Goal: Information Seeking & Learning: Learn about a topic

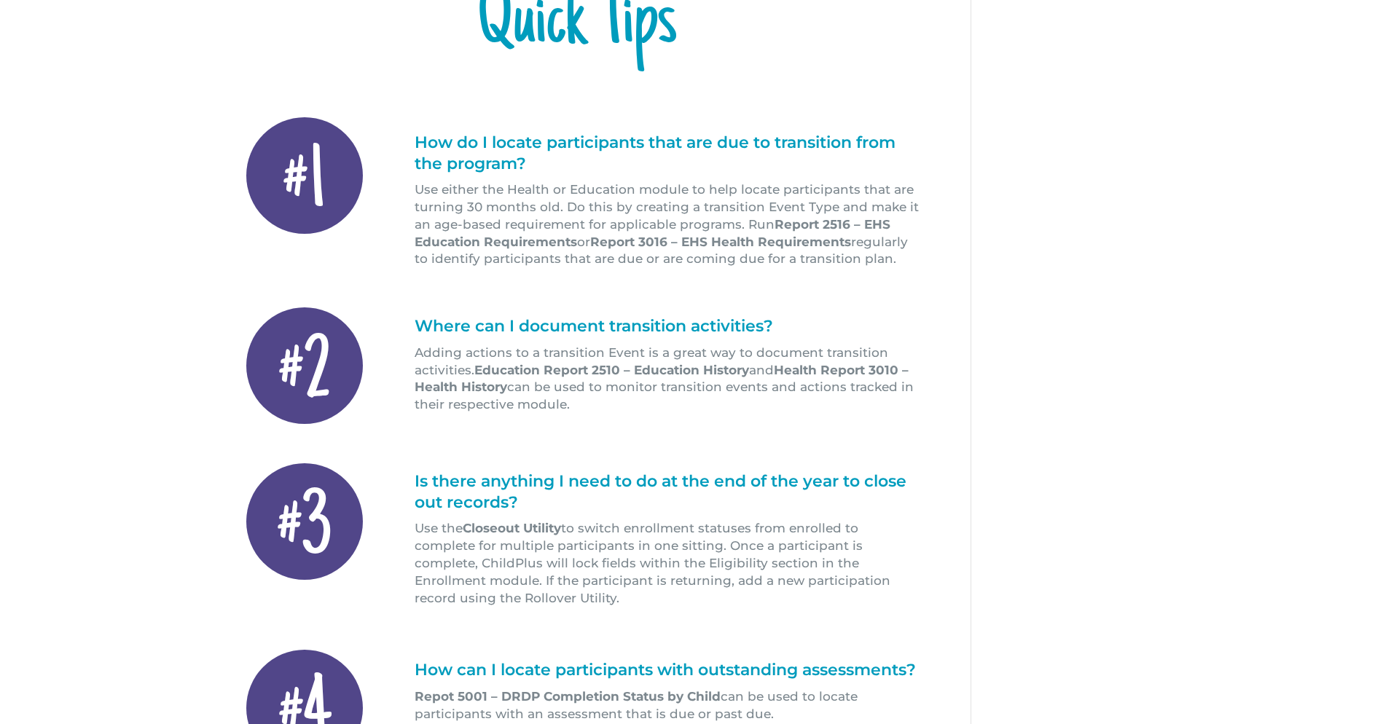
scroll to position [291, 0]
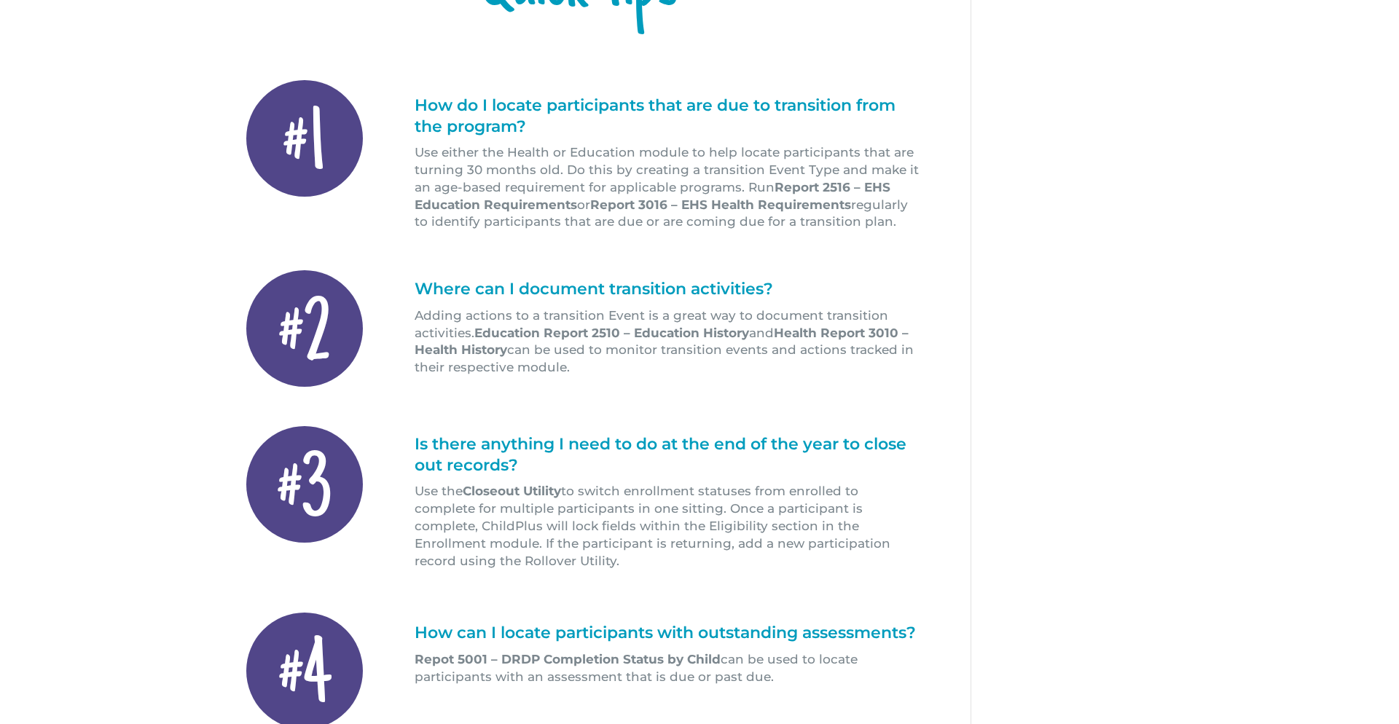
click at [510, 130] on h1 "How do I locate participants that are due to transition from the program?" at bounding box center [668, 119] width 506 height 49
click at [583, 107] on h1 "How do I locate participants that are due to transition from the program?" at bounding box center [668, 119] width 506 height 49
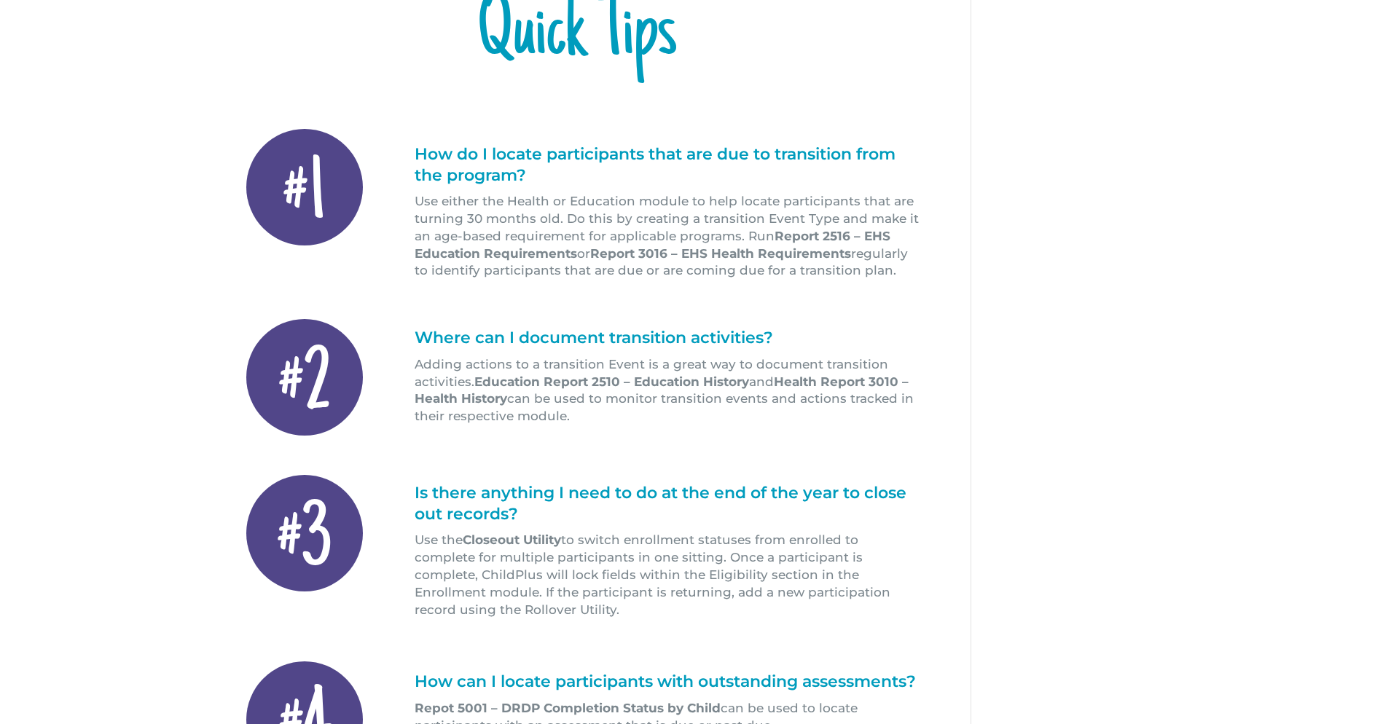
scroll to position [0, 0]
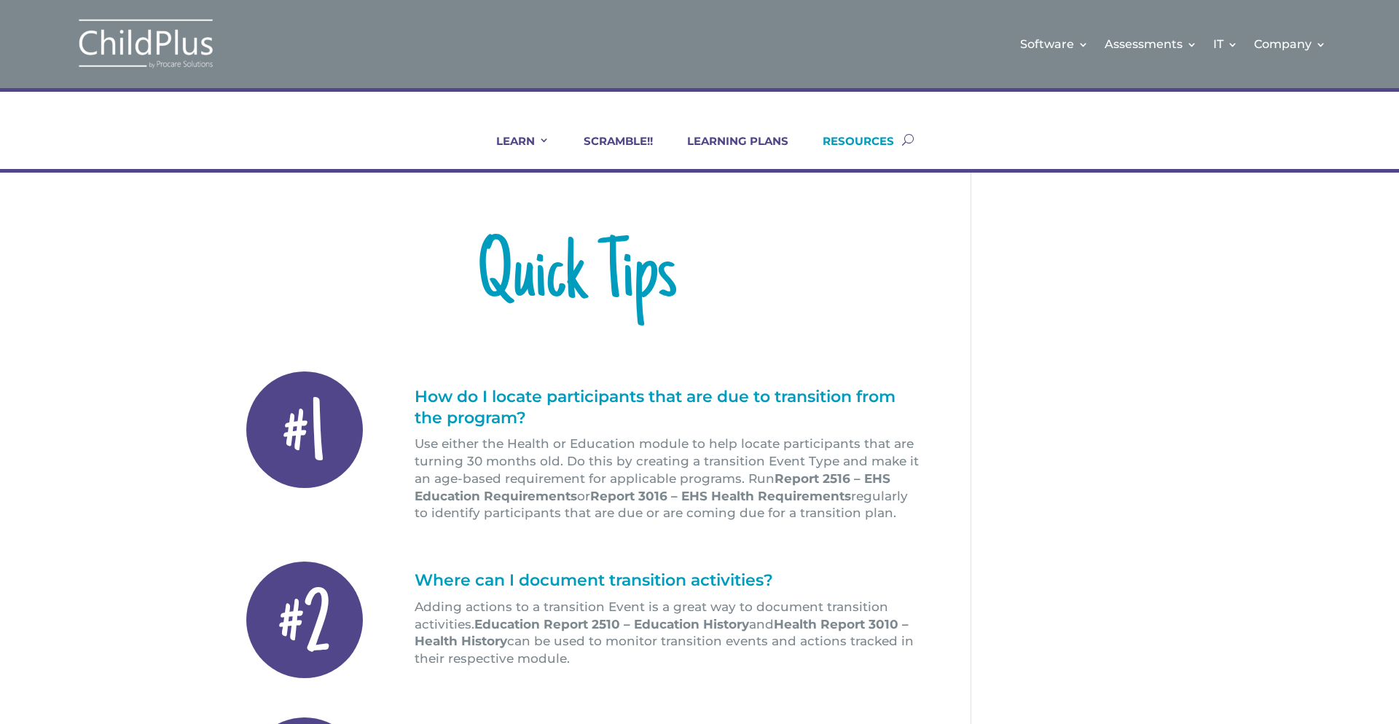
click at [869, 142] on link "RESOURCES" at bounding box center [849, 151] width 90 height 35
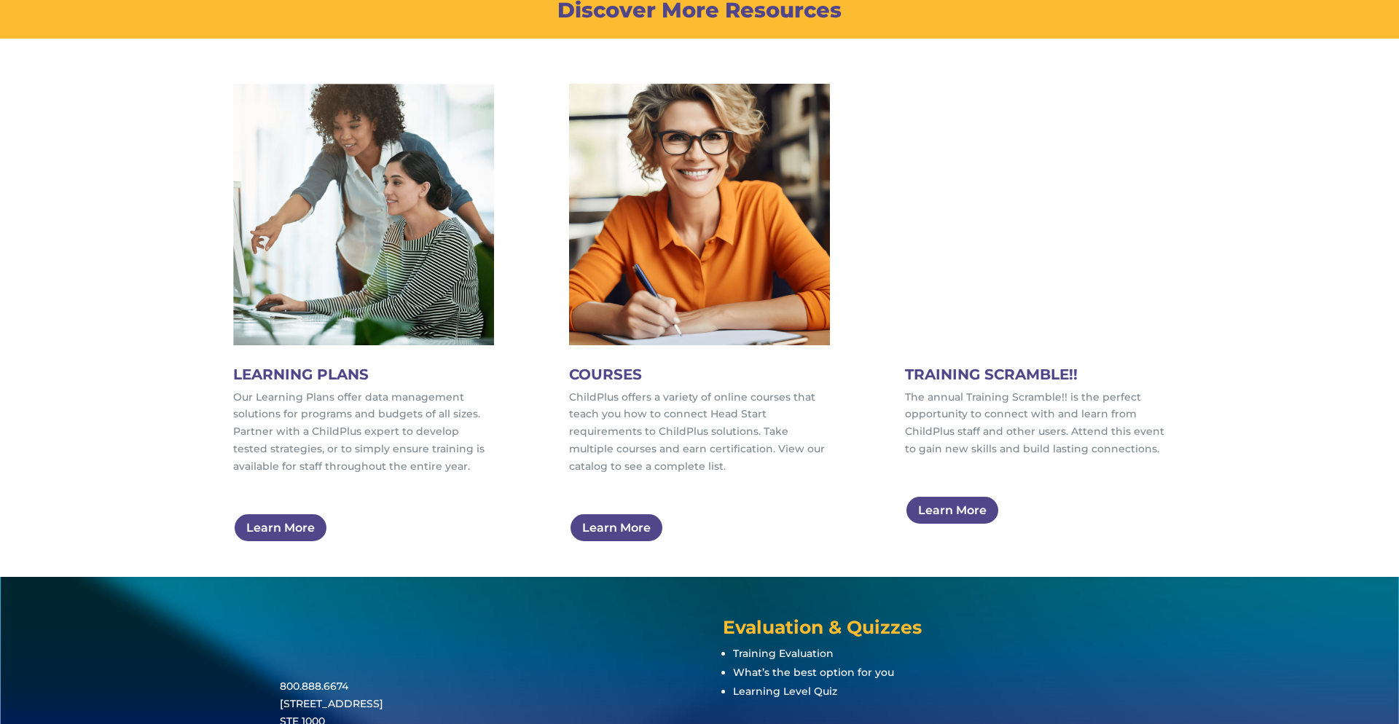
scroll to position [858, 0]
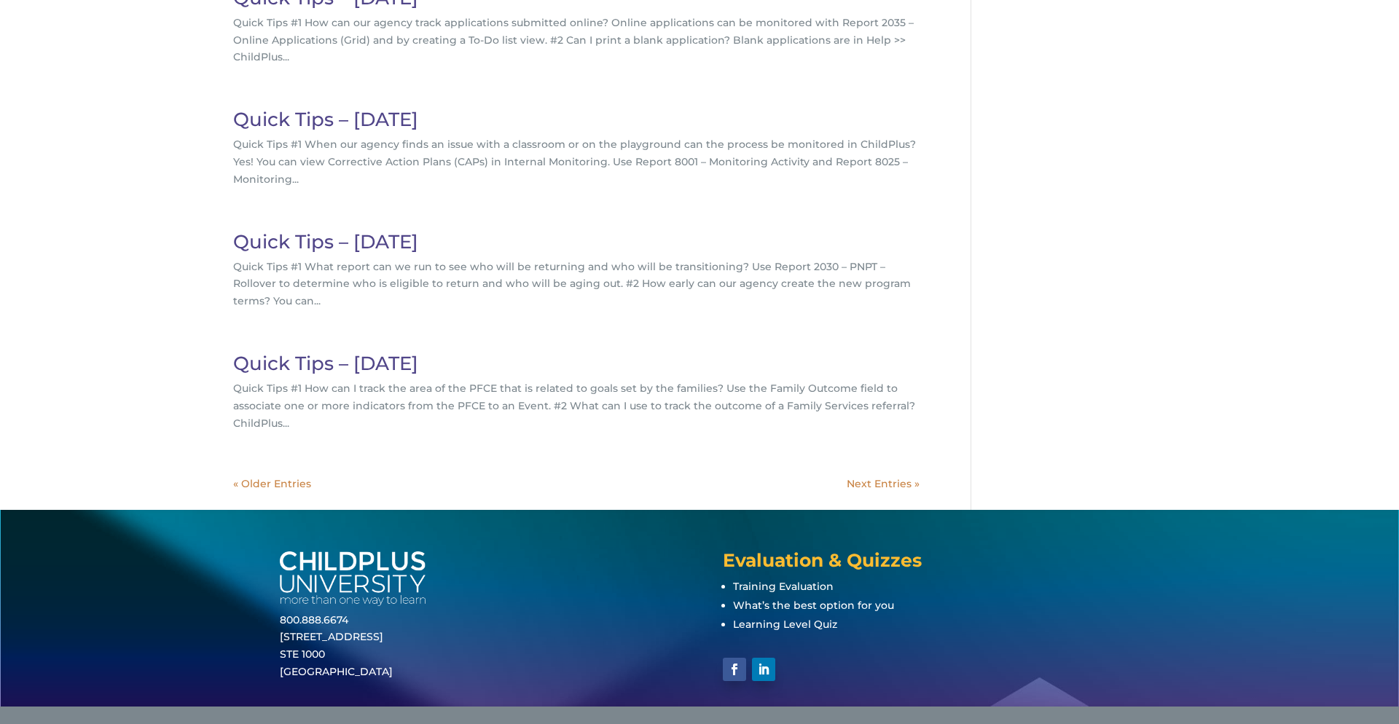
scroll to position [481, 0]
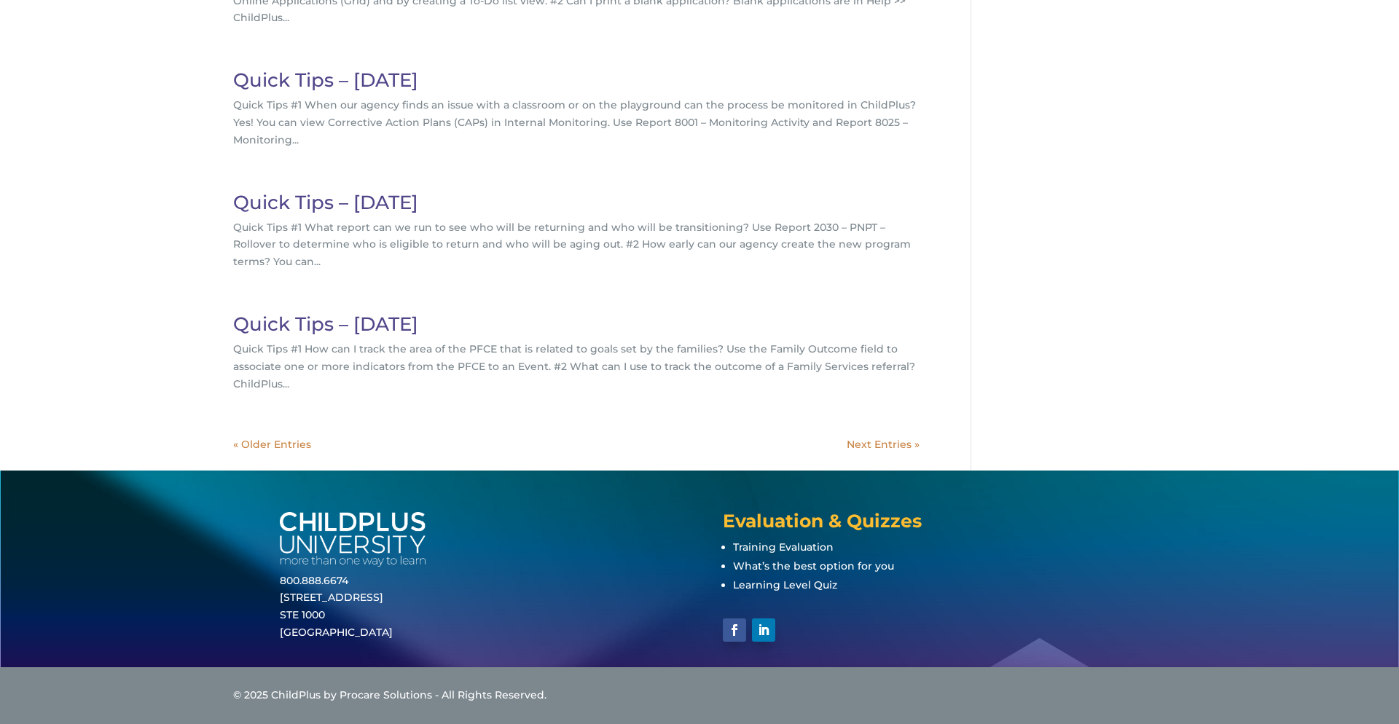
click at [278, 449] on link "« Older Entries" at bounding box center [272, 444] width 78 height 13
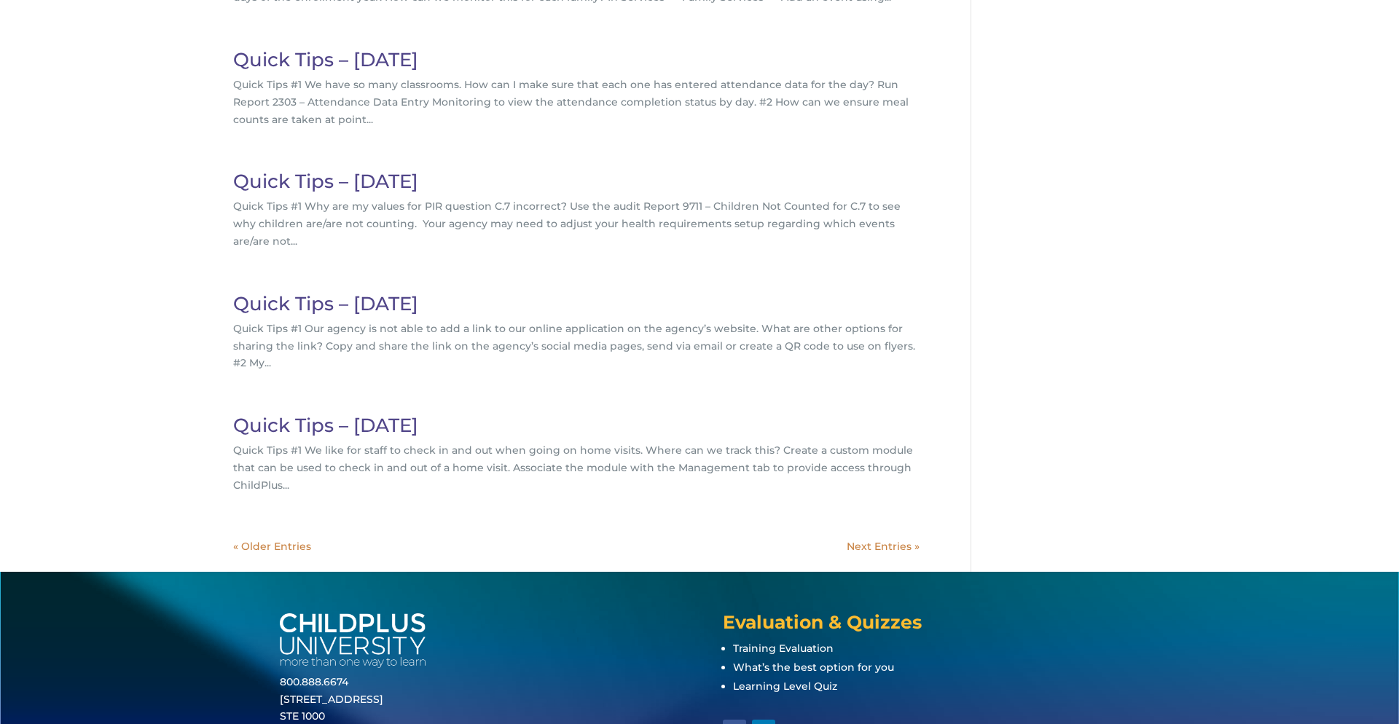
scroll to position [428, 0]
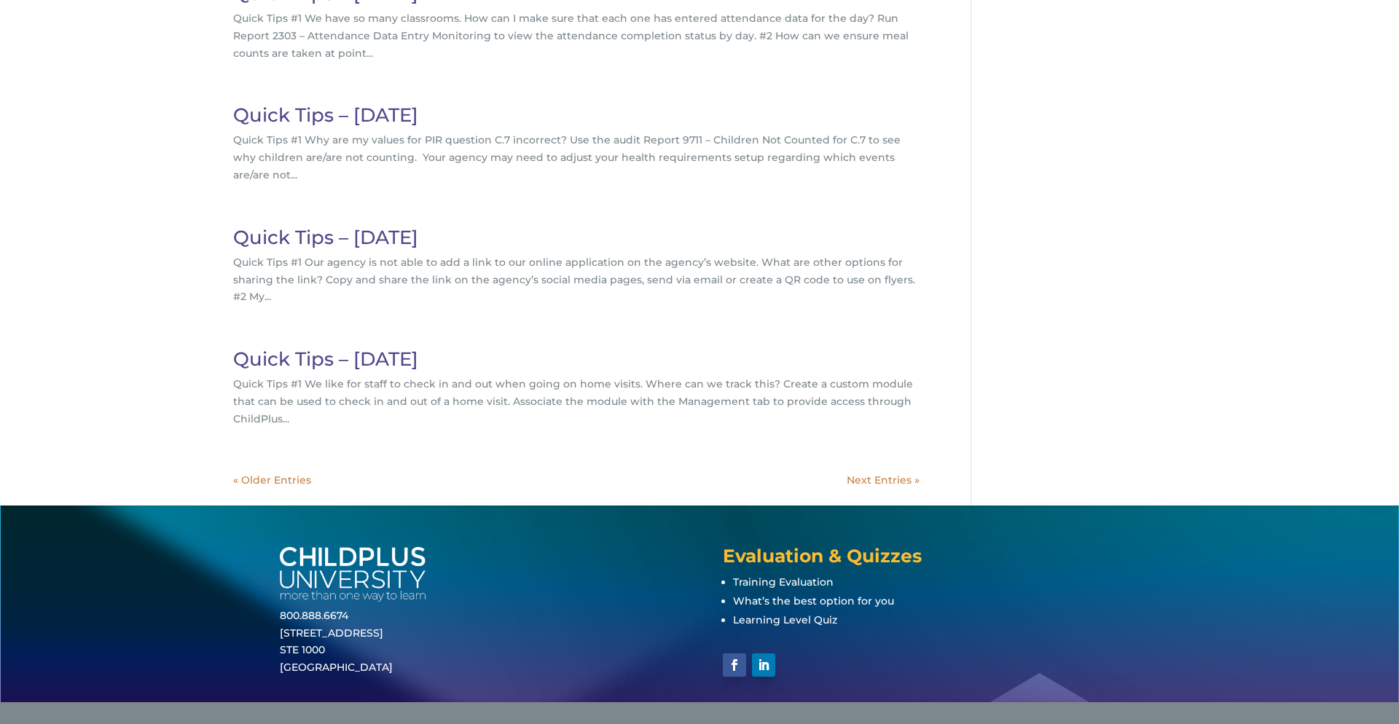
click at [281, 474] on link "« Older Entries" at bounding box center [272, 480] width 78 height 13
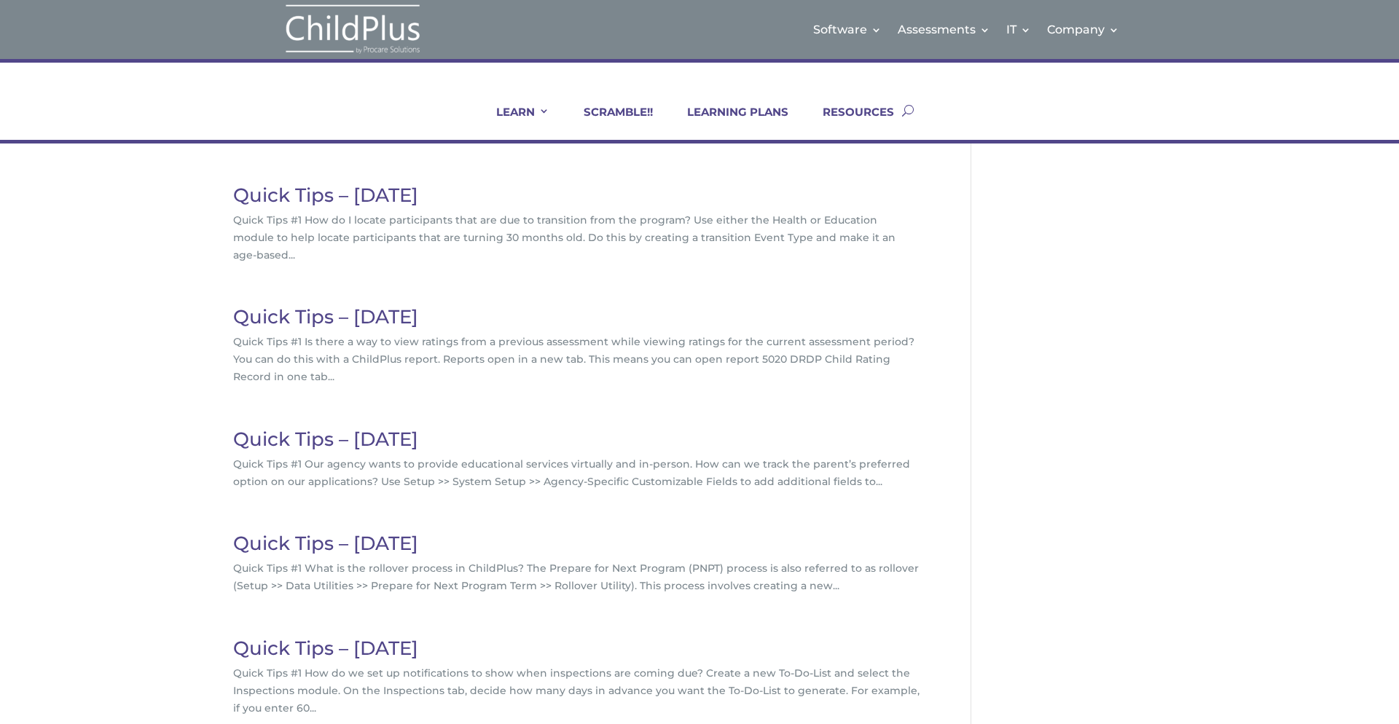
scroll to position [428, 0]
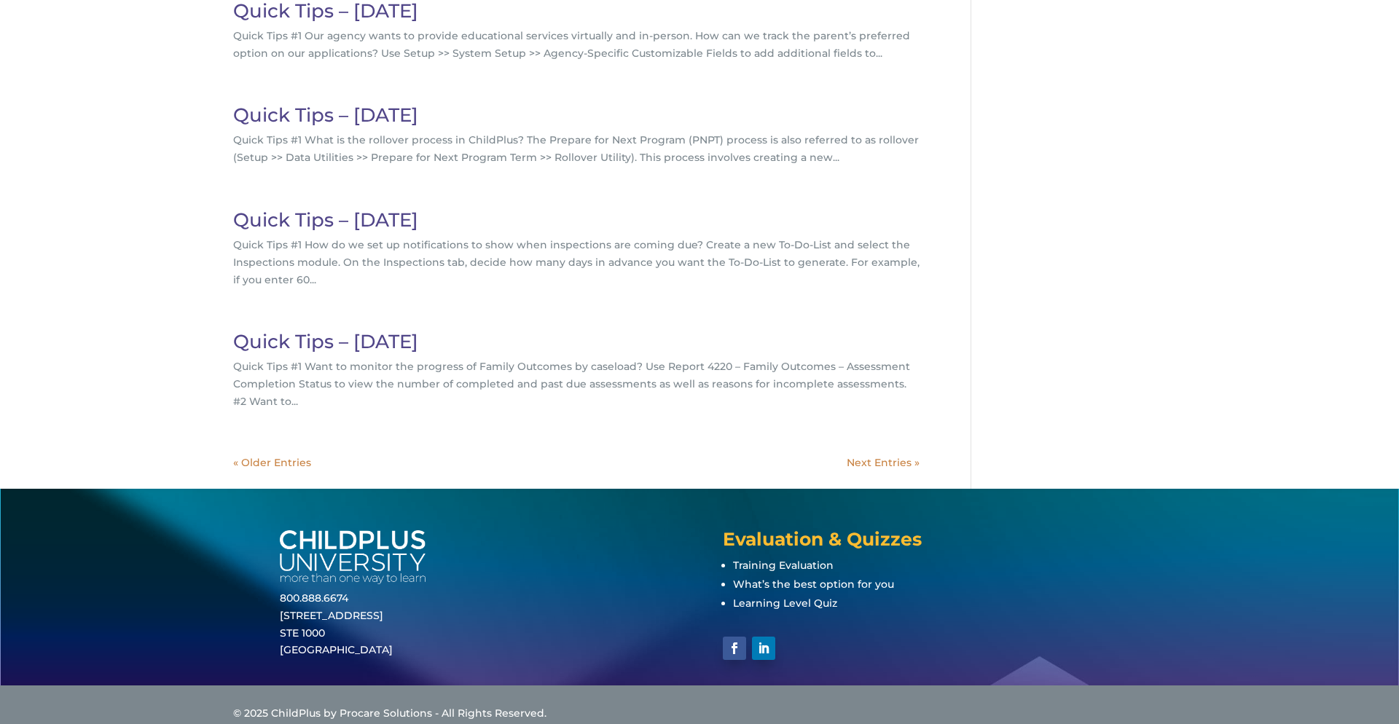
click at [899, 456] on link "Next Entries »" at bounding box center [883, 462] width 73 height 13
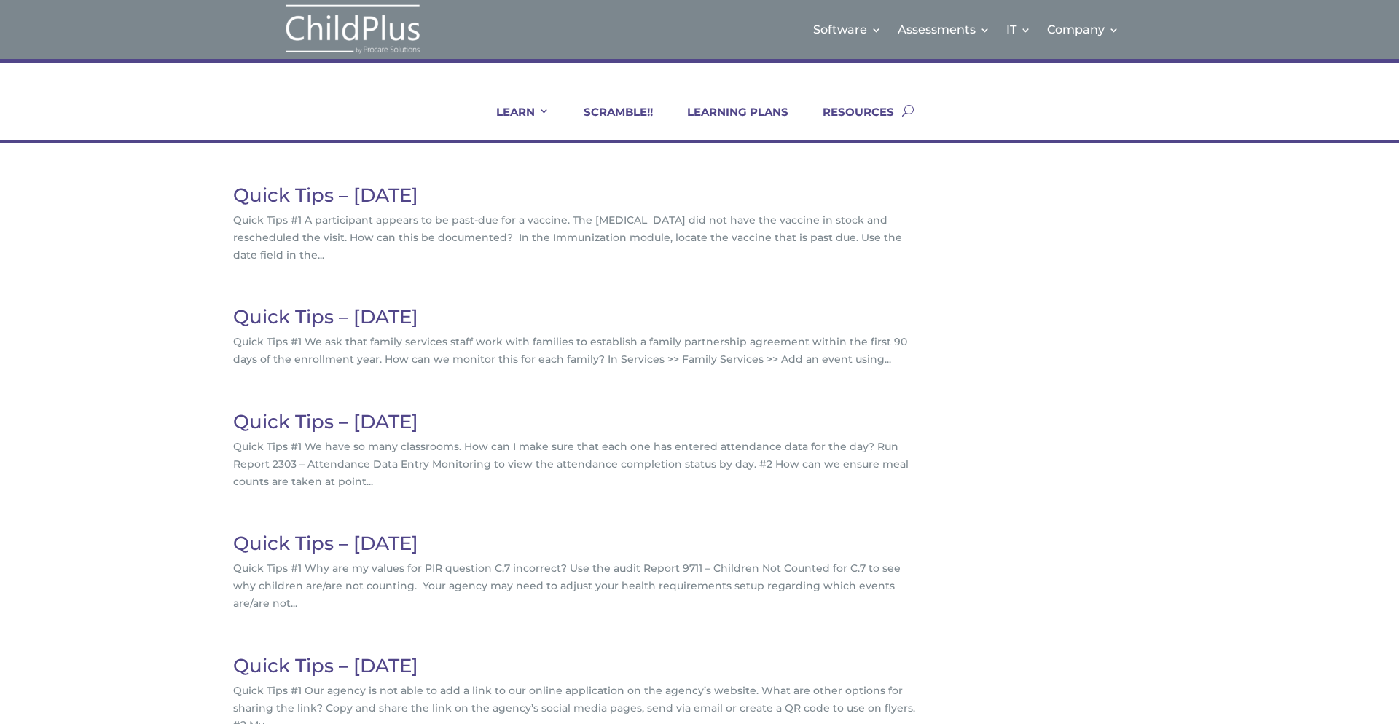
scroll to position [428, 0]
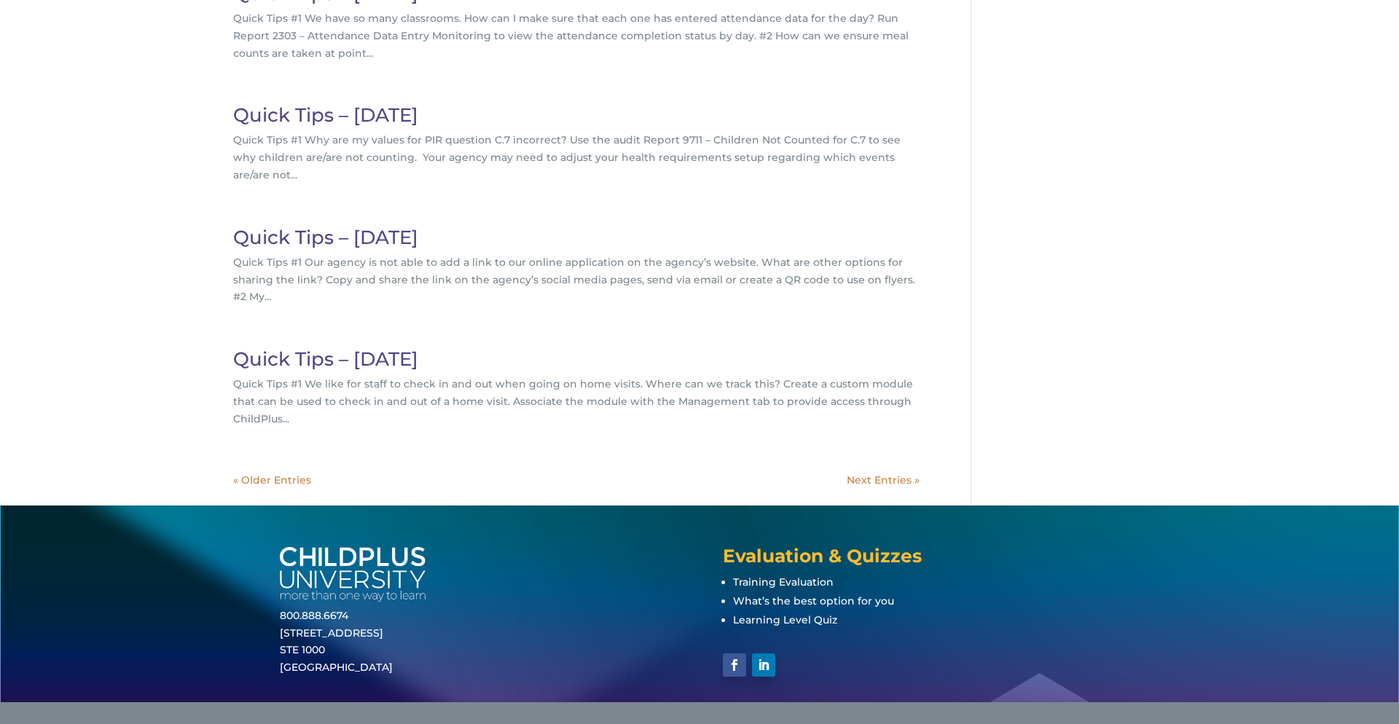
click at [893, 474] on link "Next Entries »" at bounding box center [883, 480] width 73 height 13
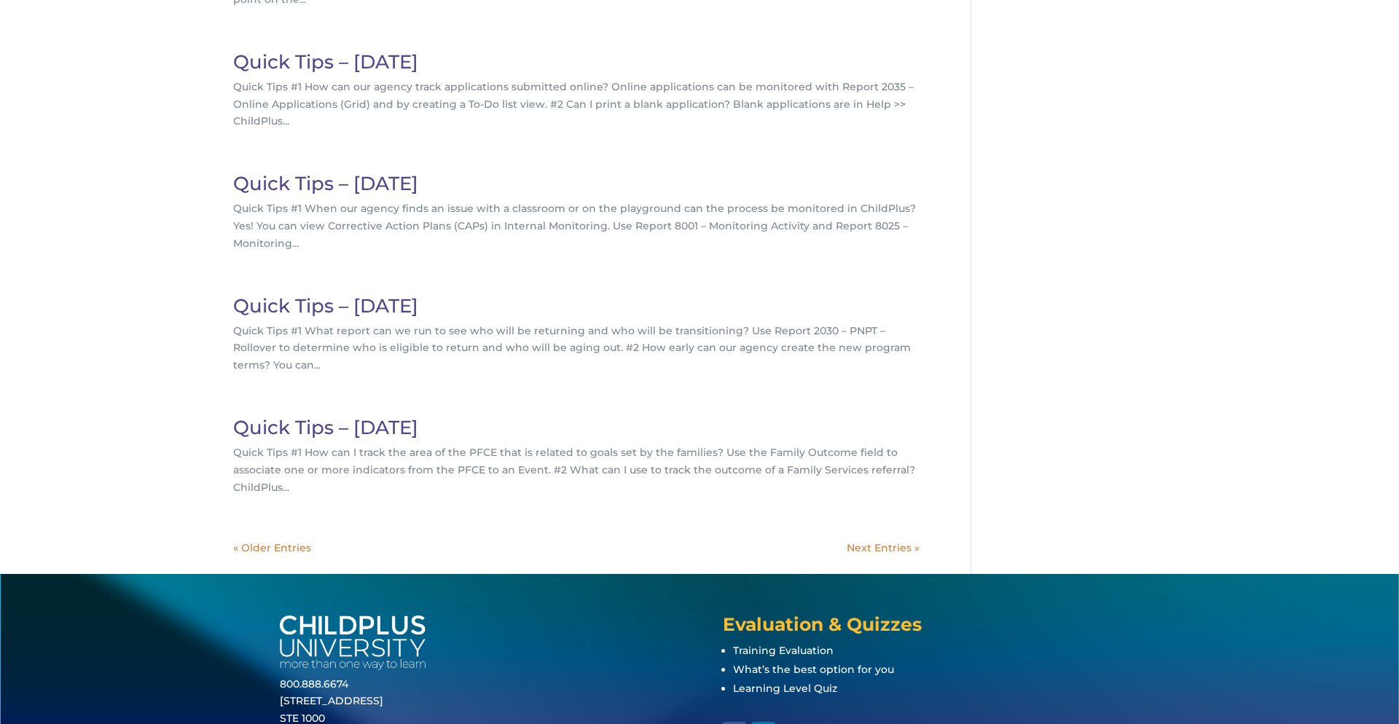
scroll to position [481, 0]
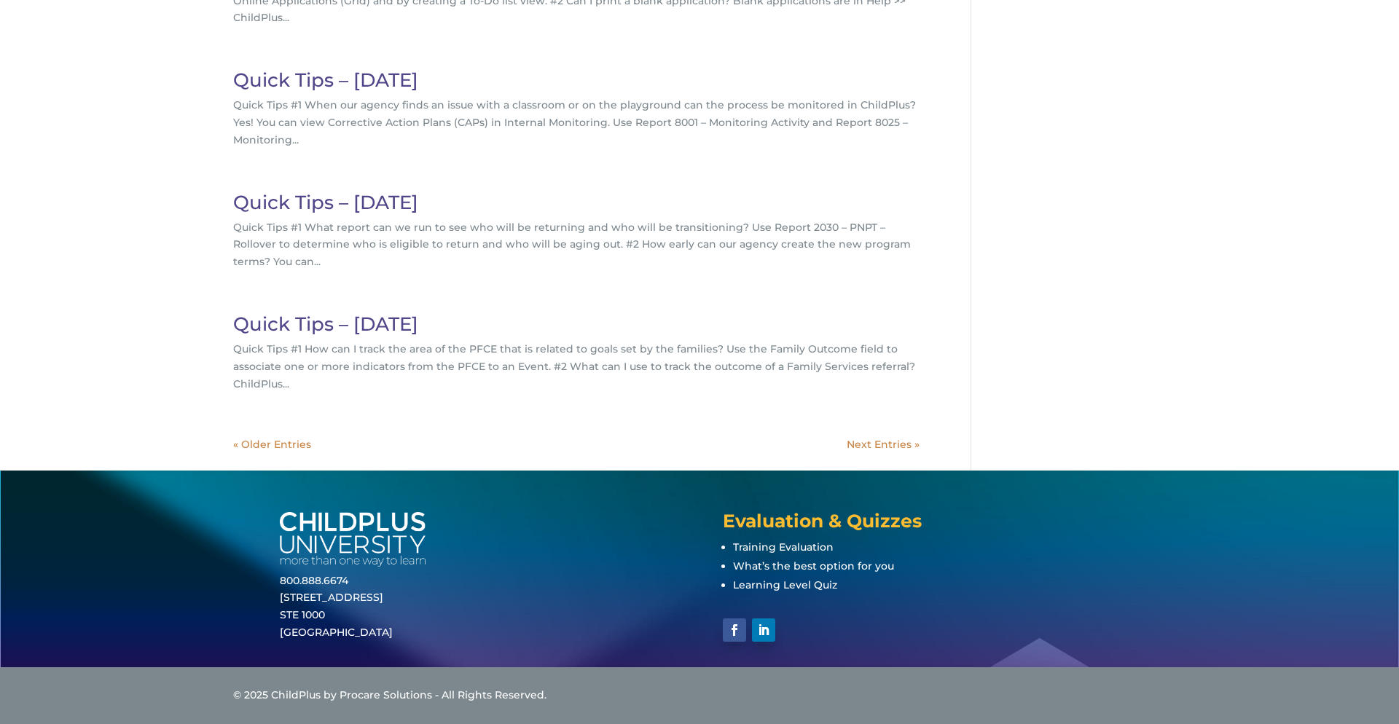
click at [893, 444] on link "Next Entries »" at bounding box center [883, 444] width 73 height 13
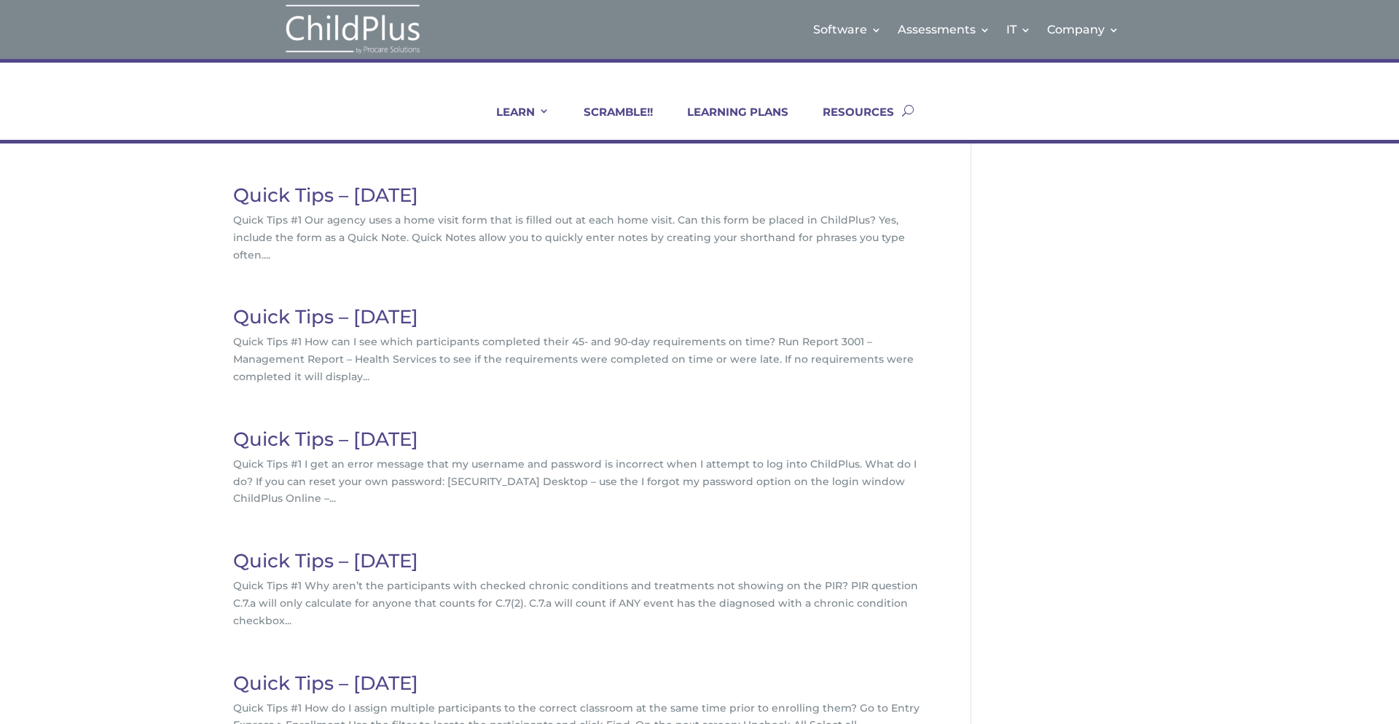
click at [418, 194] on link "Quick Tips – November 2022" at bounding box center [325, 195] width 185 height 23
click at [380, 323] on link "Quick Tips – October 2022" at bounding box center [325, 316] width 185 height 23
click at [651, 433] on h2 "Quick Tips – September 2022" at bounding box center [576, 443] width 686 height 26
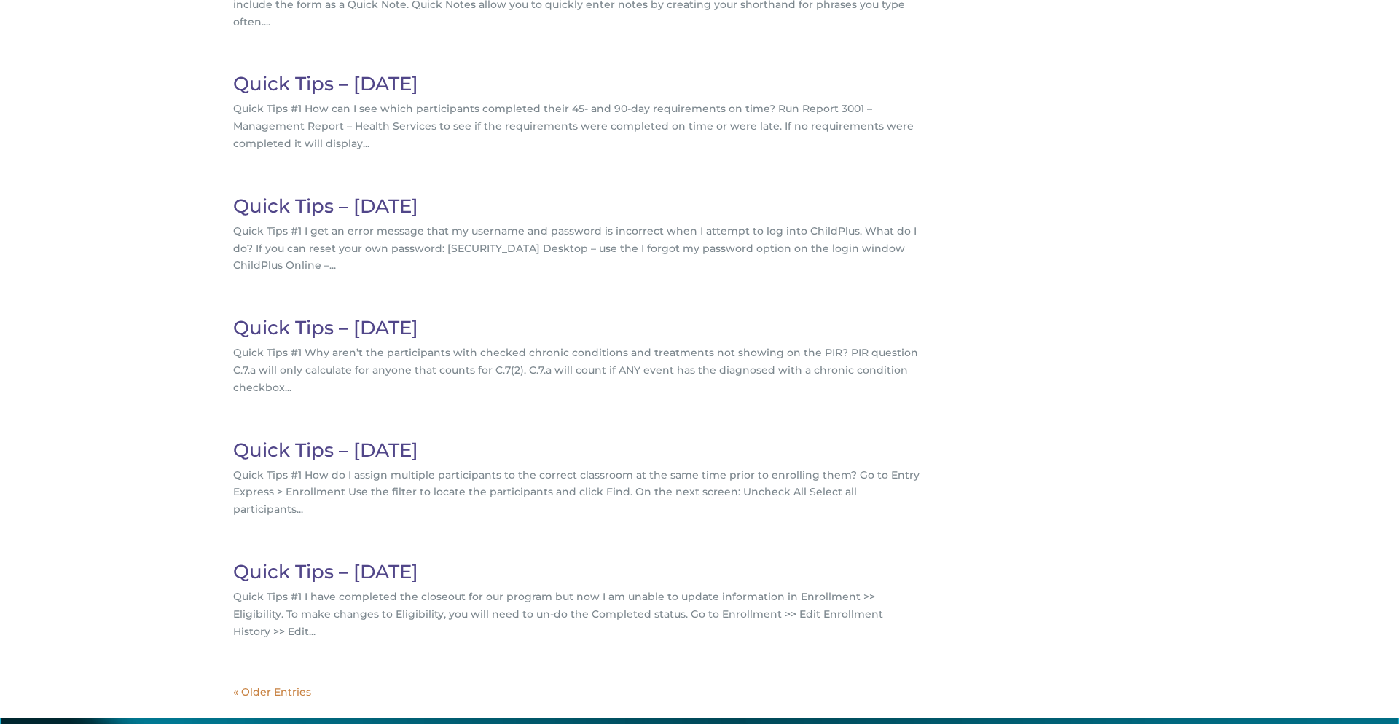
scroll to position [446, 0]
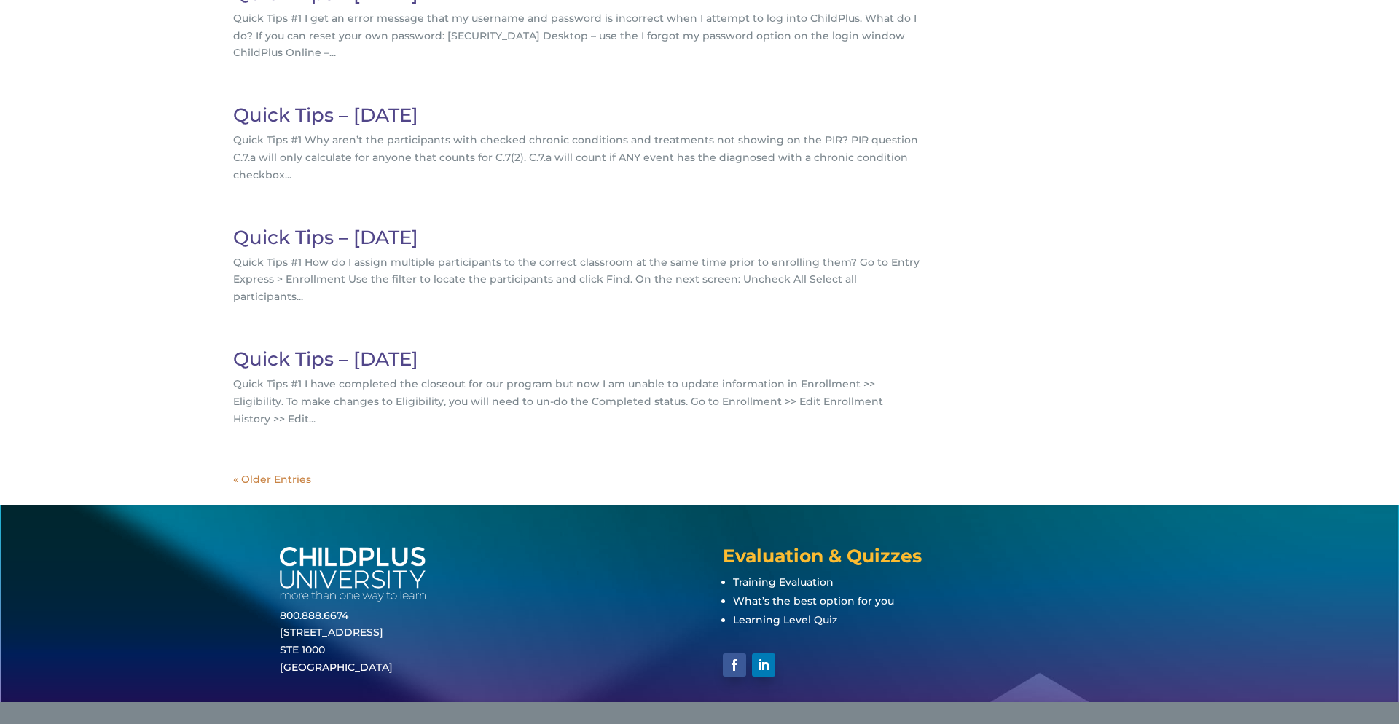
click at [278, 473] on link "« Older Entries" at bounding box center [272, 479] width 78 height 13
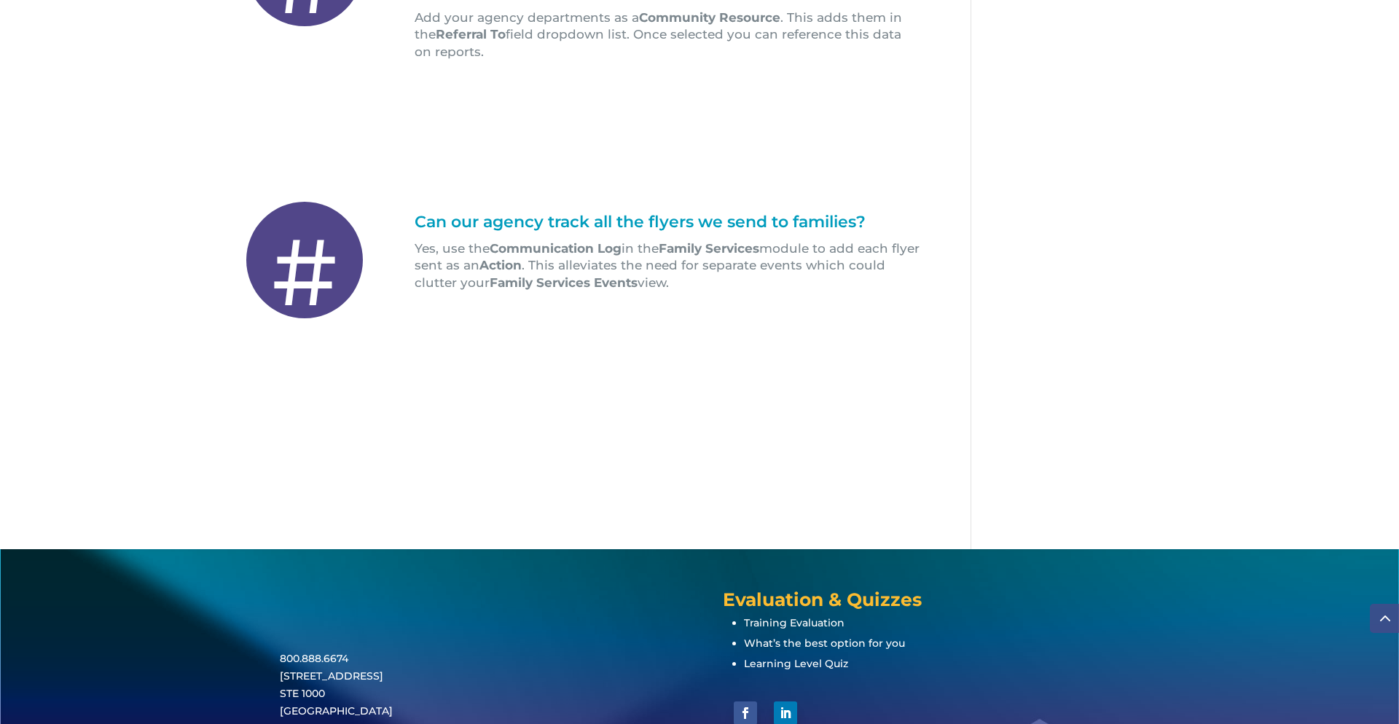
scroll to position [991, 0]
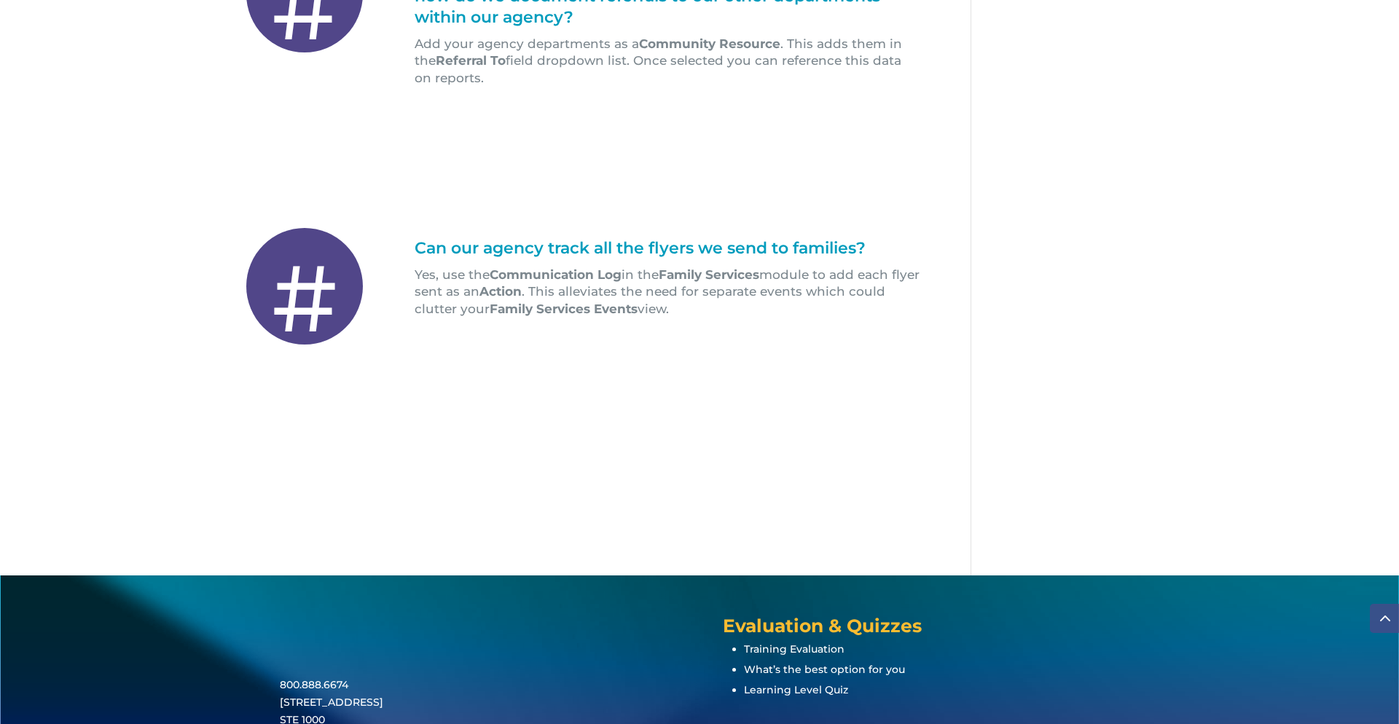
scroll to position [1052, 0]
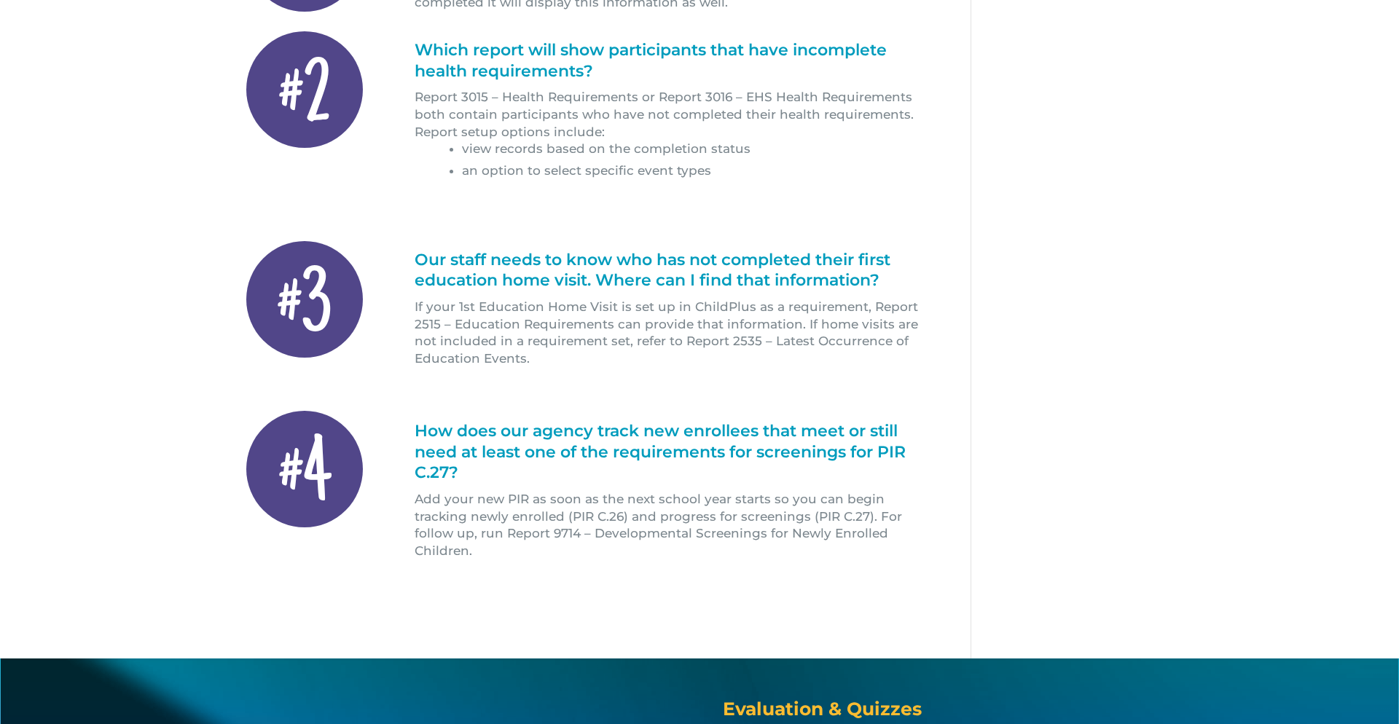
scroll to position [525, 0]
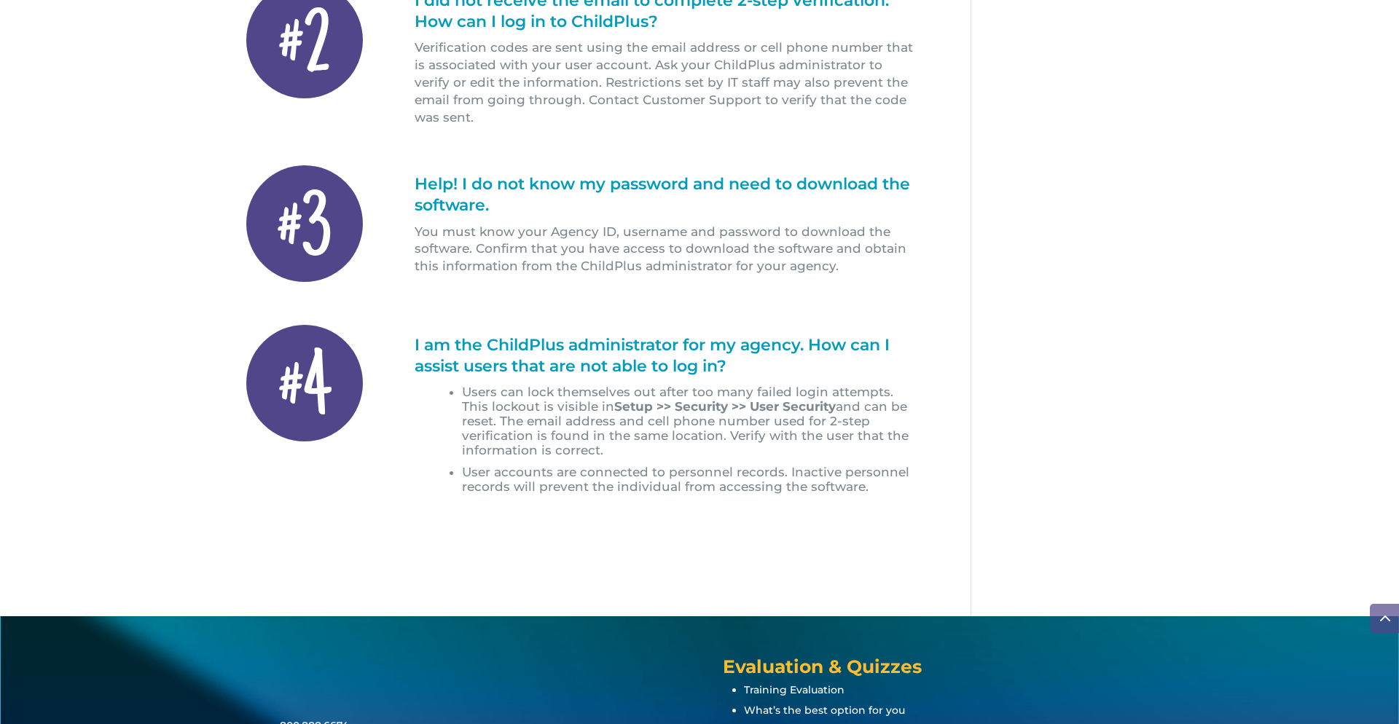
scroll to position [758, 0]
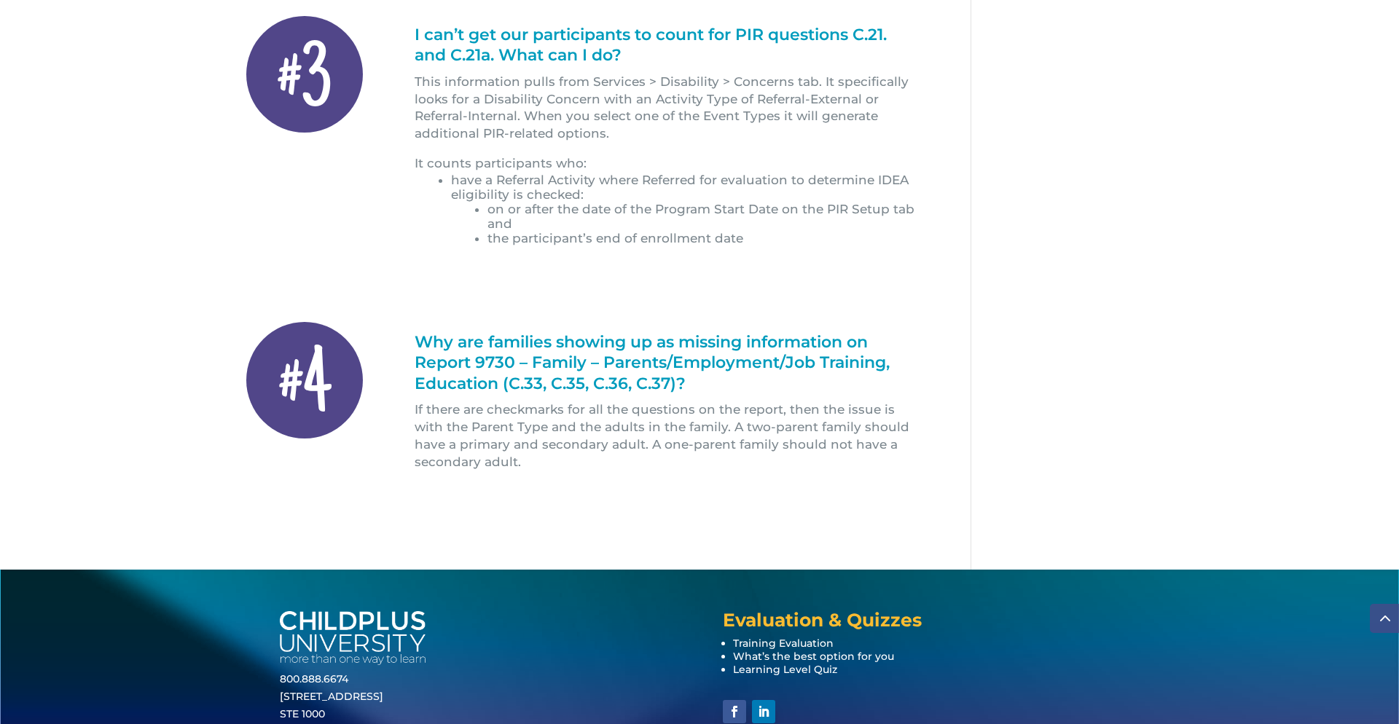
scroll to position [1049, 0]
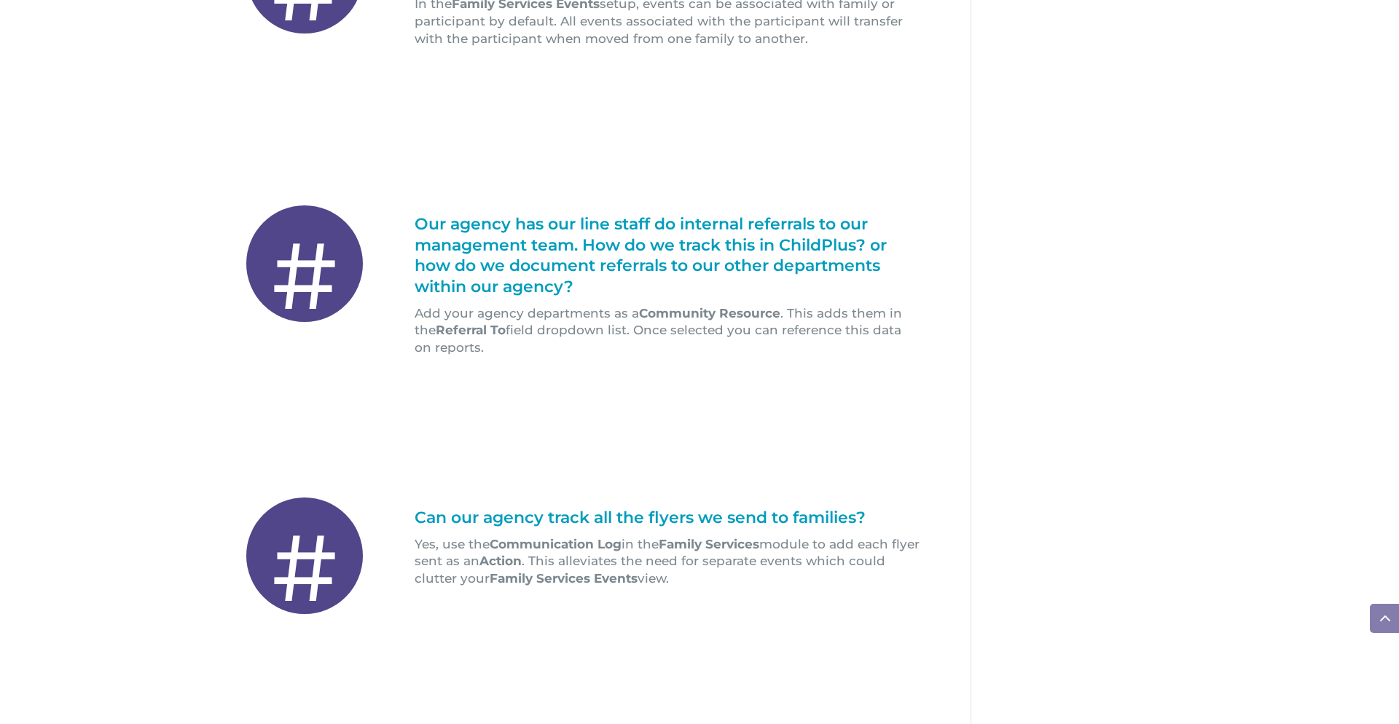
scroll to position [700, 0]
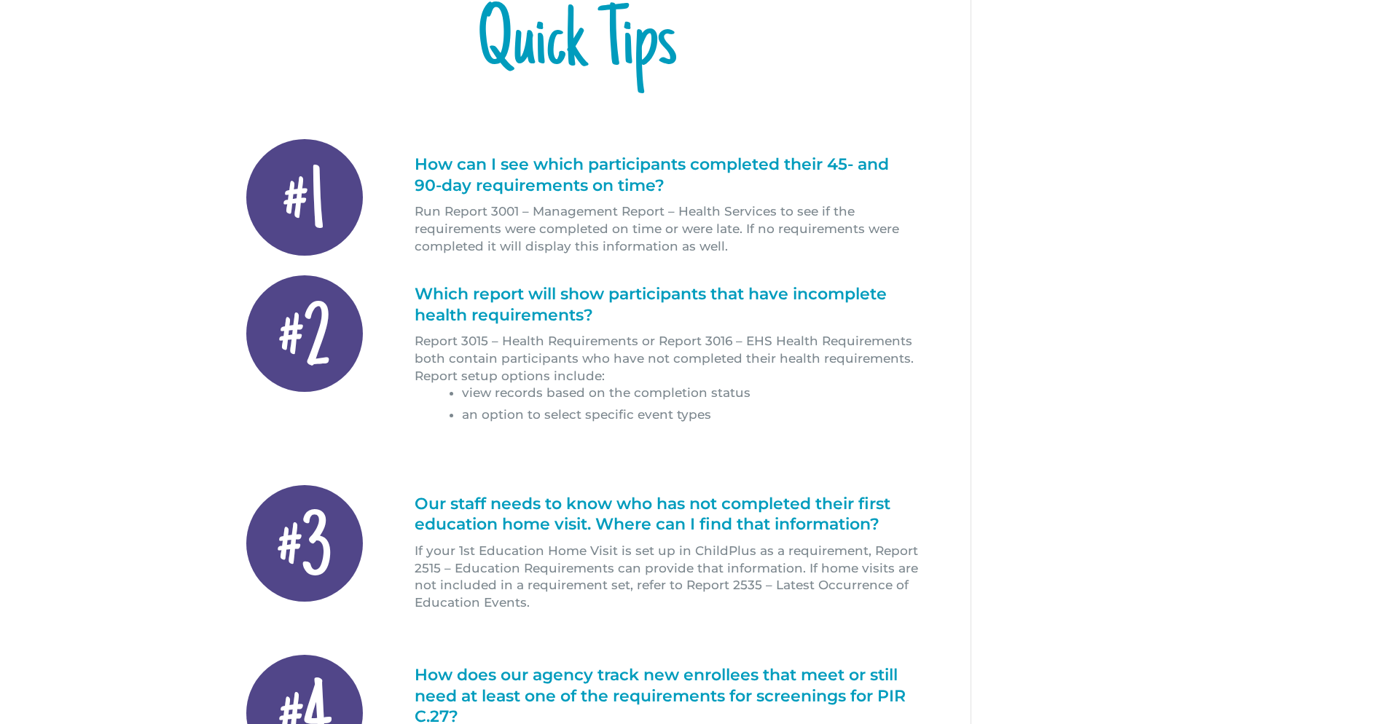
scroll to position [233, 0]
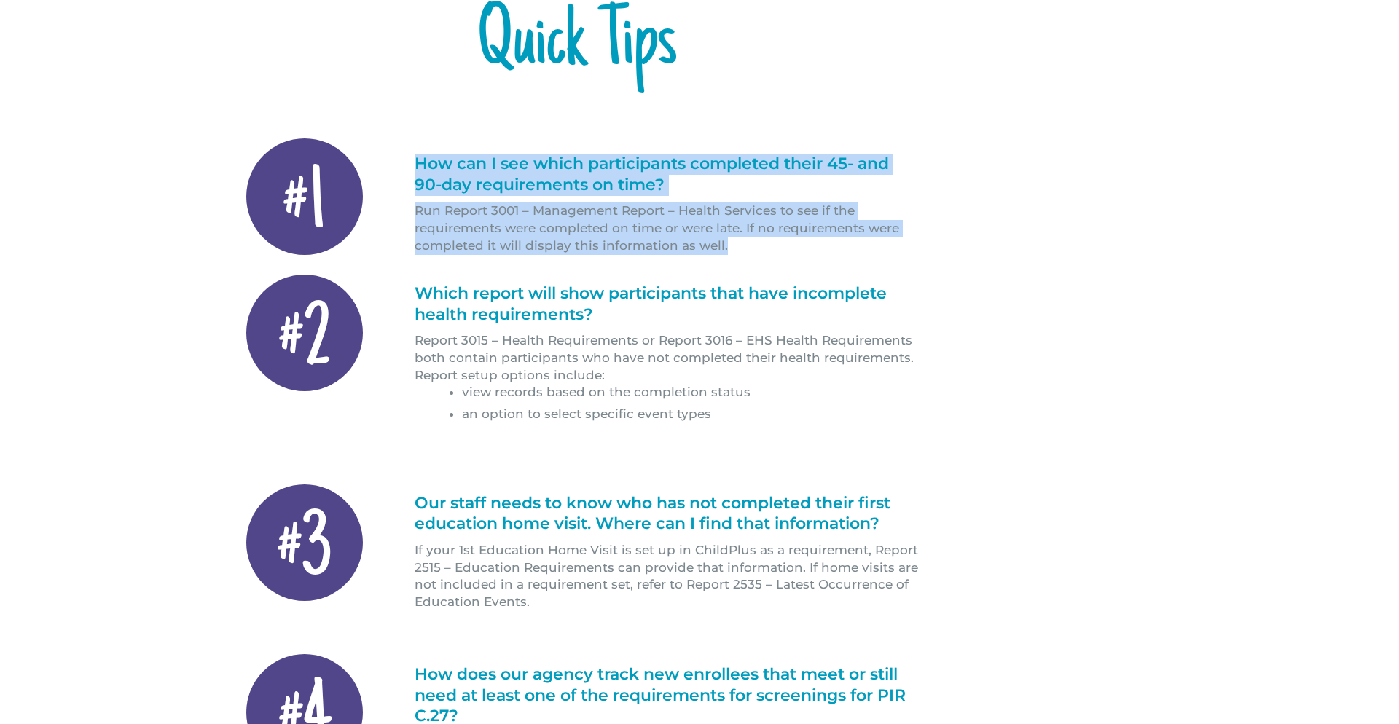
drag, startPoint x: 415, startPoint y: 162, endPoint x: 721, endPoint y: 255, distance: 319.9
click at [721, 255] on div "#1 How can I see which participants completed their 45- and 90-day requirements…" at bounding box center [576, 196] width 686 height 157
copy div "How can I see which participants completed their 45- and 90-day requirements on…"
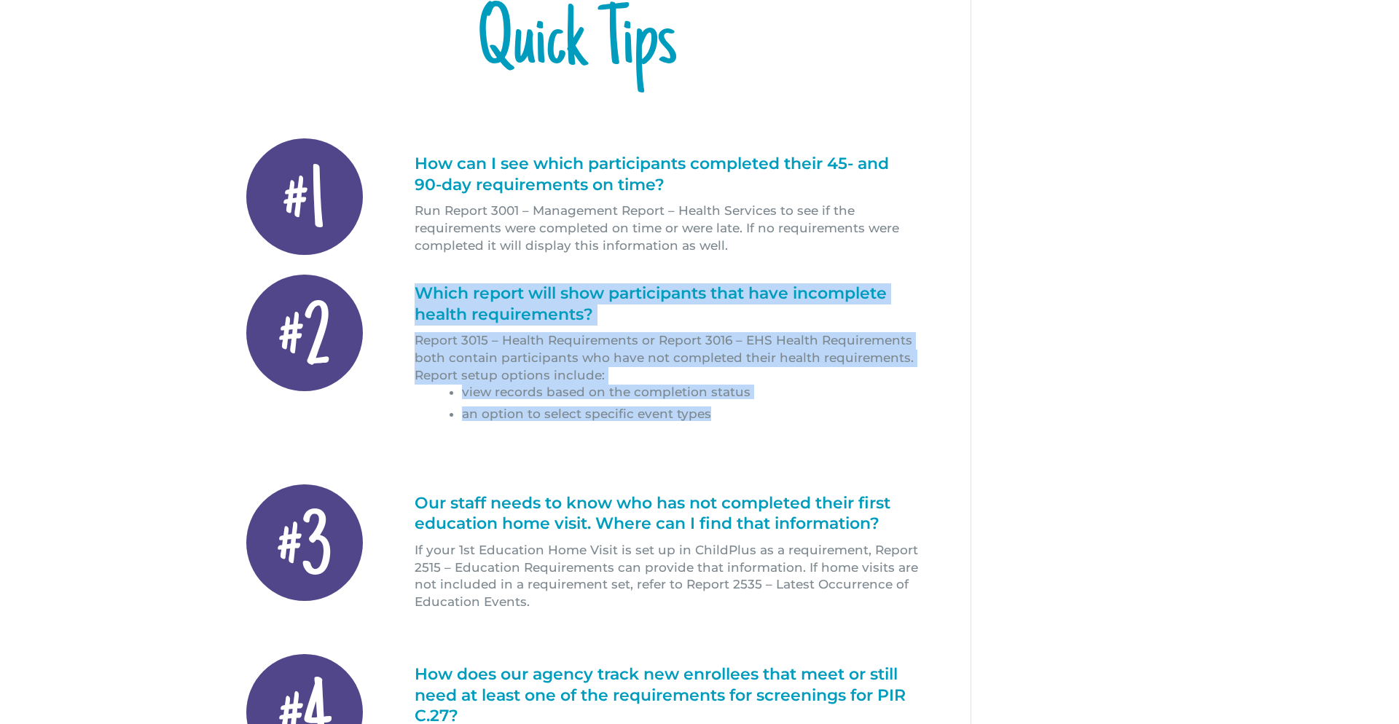
drag, startPoint x: 427, startPoint y: 296, endPoint x: 710, endPoint y: 410, distance: 305.4
click at [710, 410] on div "Which report will show participants that have incomplete health requirements? R…" at bounding box center [668, 364] width 506 height 162
copy div "Which report will show participants that have incomplete health requirements? R…"
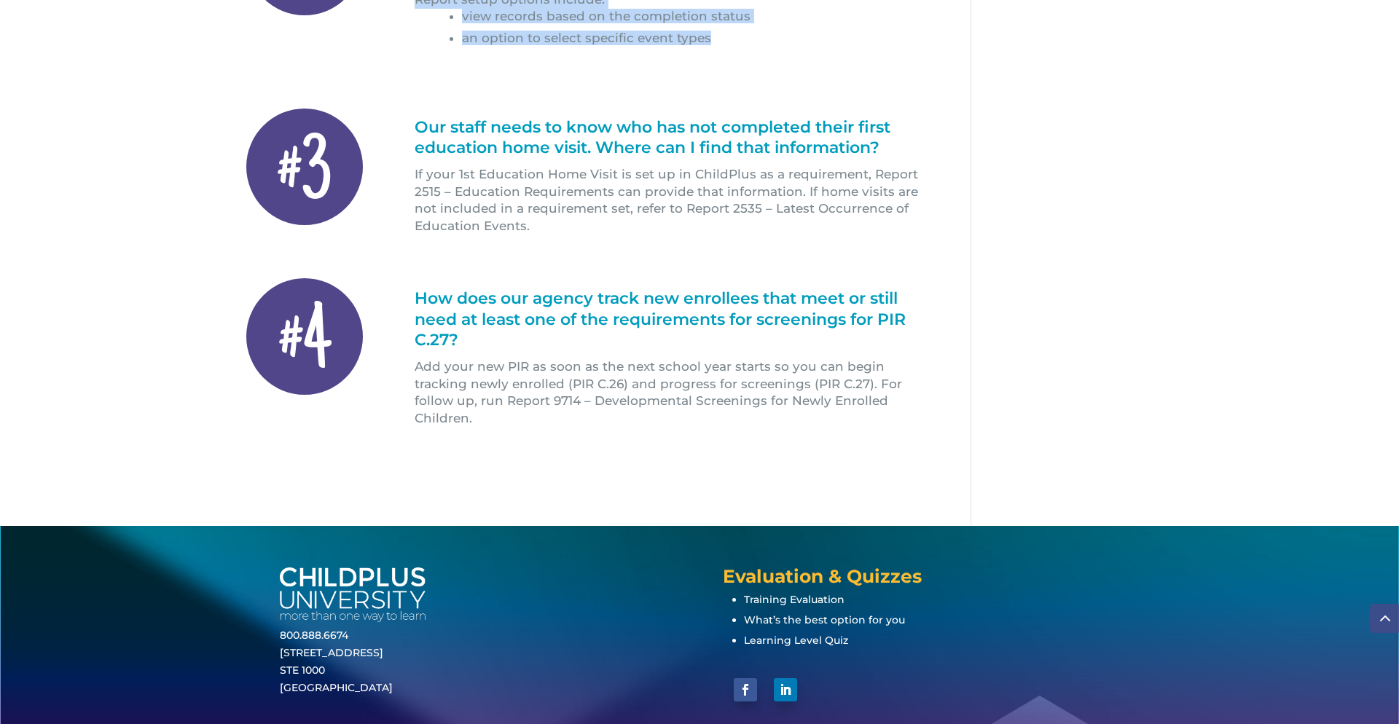
scroll to position [641, 0]
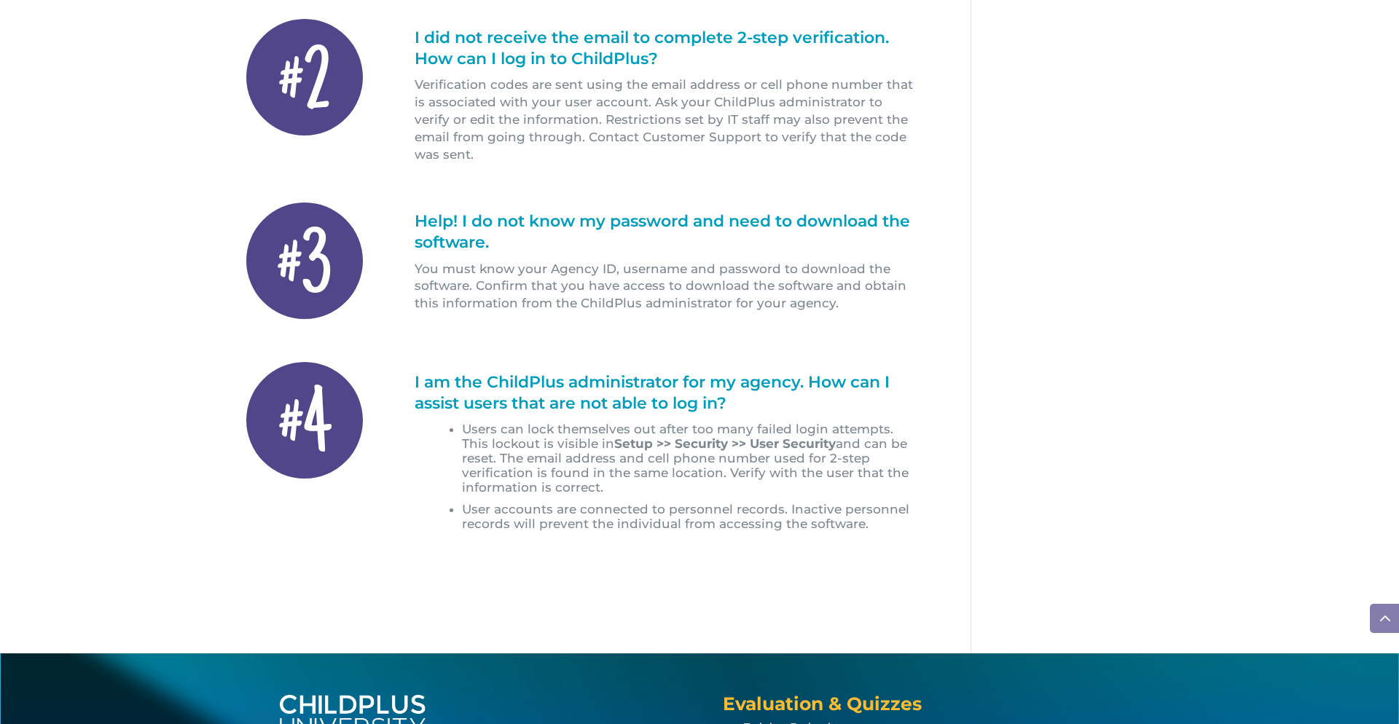
scroll to position [722, 0]
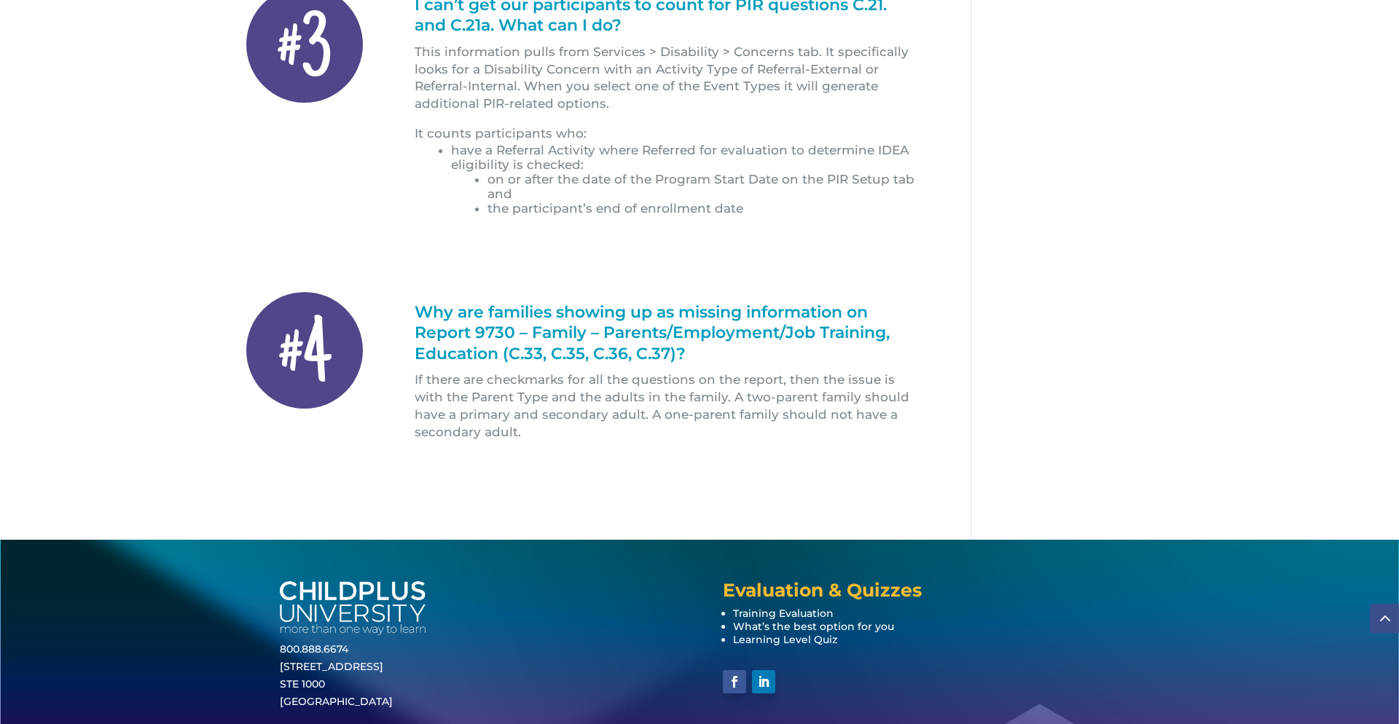
scroll to position [1049, 0]
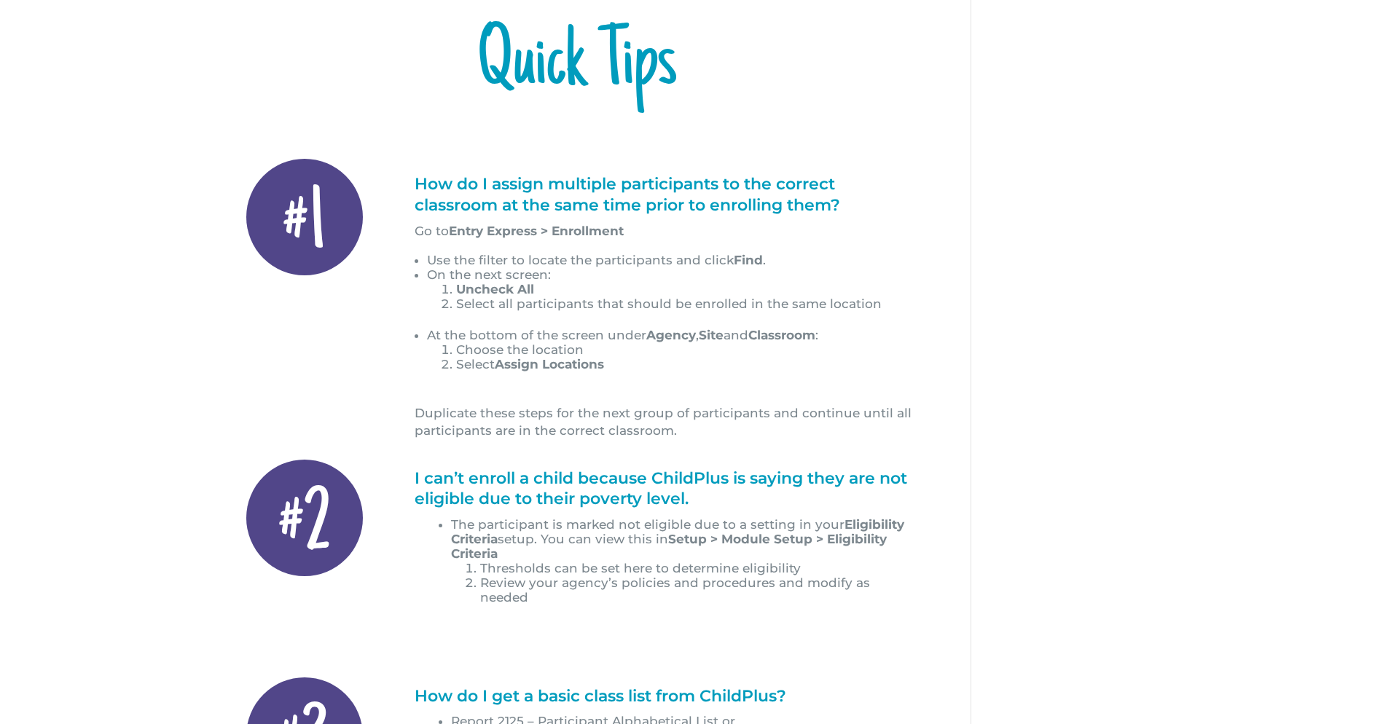
scroll to position [233, 0]
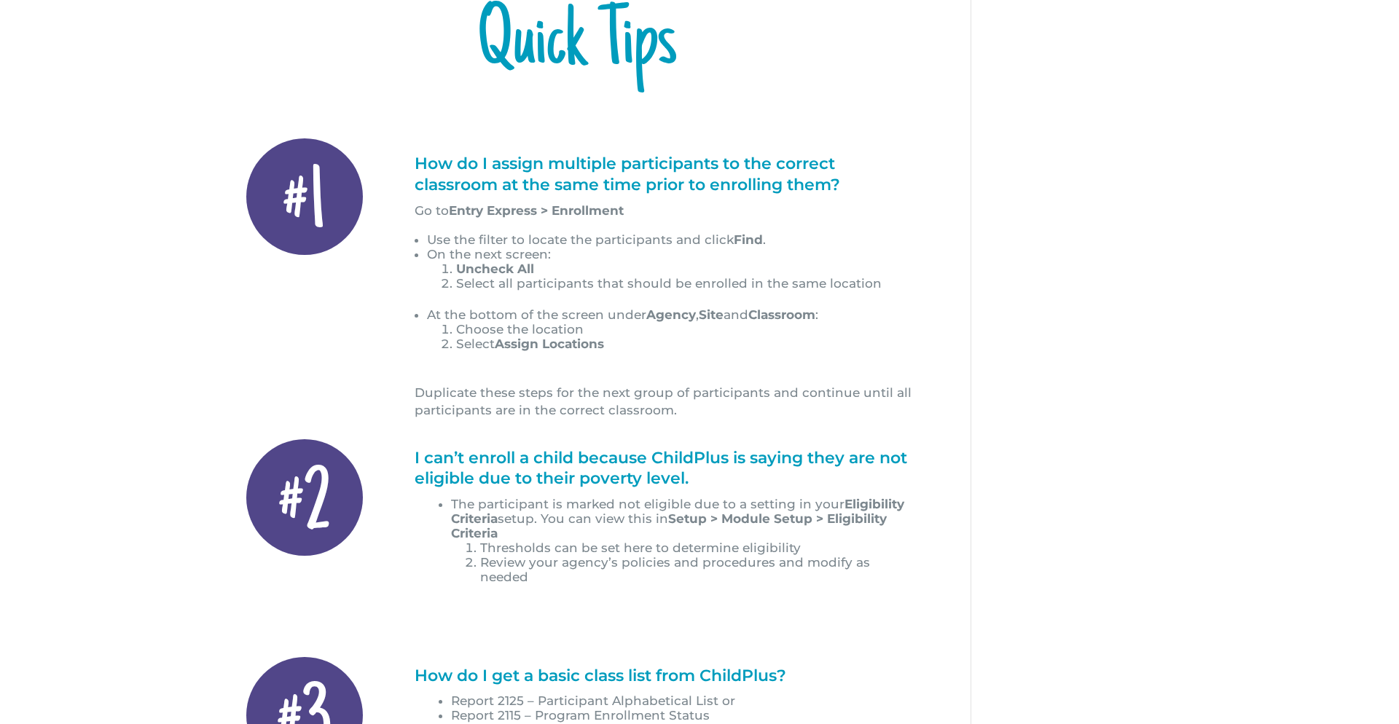
click at [418, 163] on h1 "How do I assign multiple participants to the correct classroom at the same time…" at bounding box center [668, 178] width 506 height 49
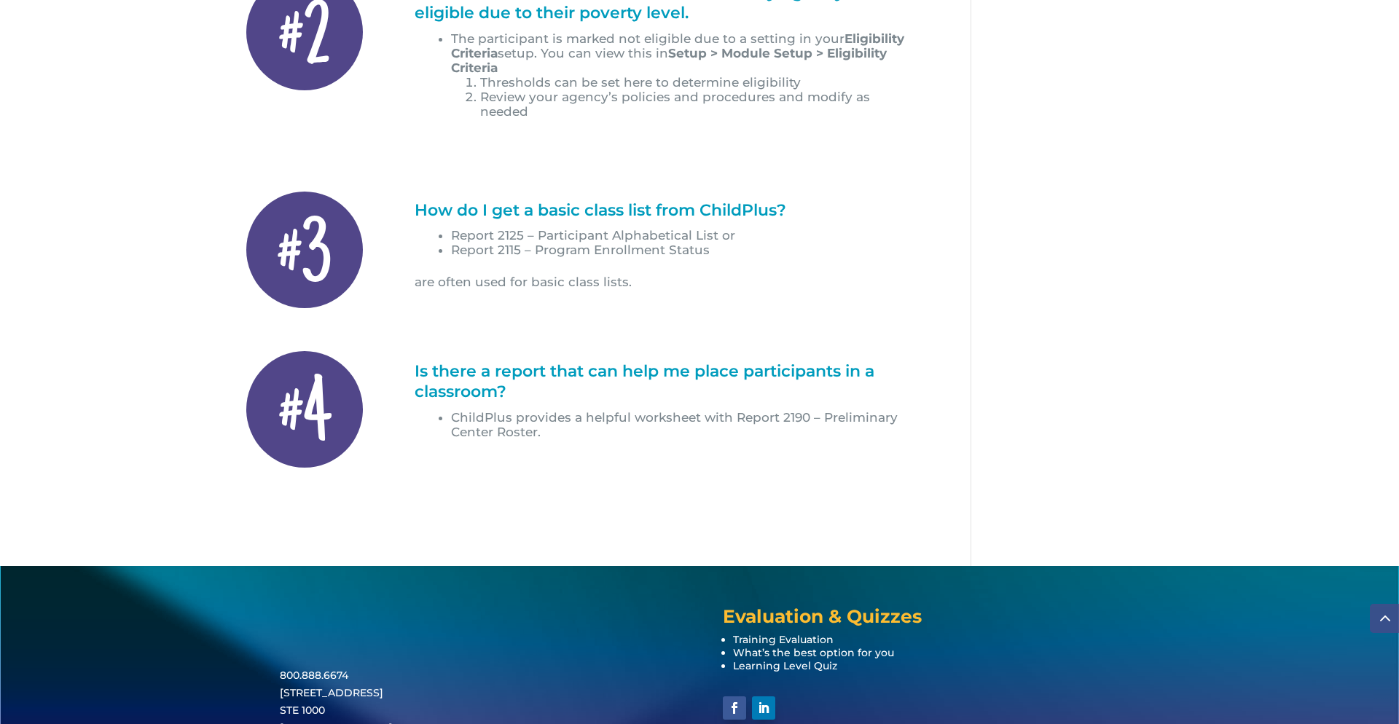
scroll to position [700, 0]
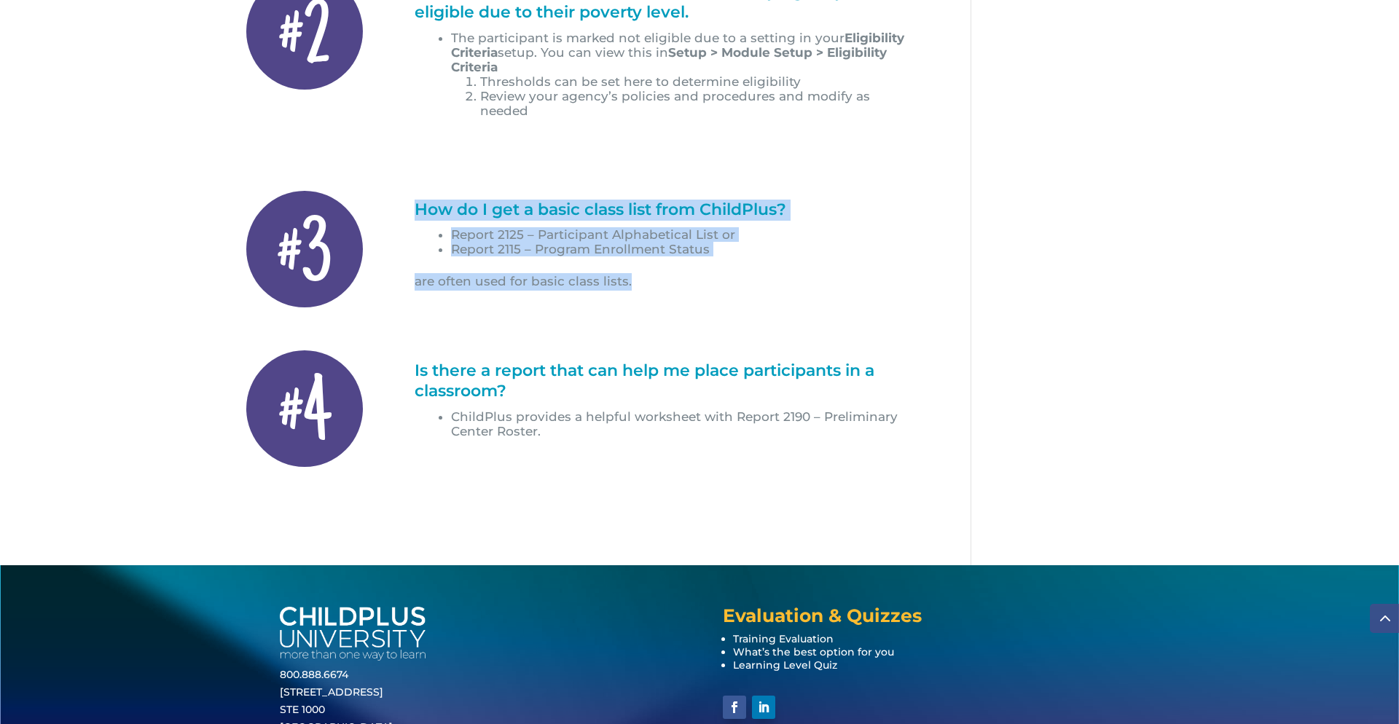
drag, startPoint x: 417, startPoint y: 202, endPoint x: 710, endPoint y: 284, distance: 305.0
click at [710, 284] on div "How do I get a basic class list from ChildPlus? Report 2125 – Participant Alpha…" at bounding box center [668, 245] width 506 height 91
copy div "How do I get a basic class list from ChildPlus? Report 2125 – Participant Alpha…"
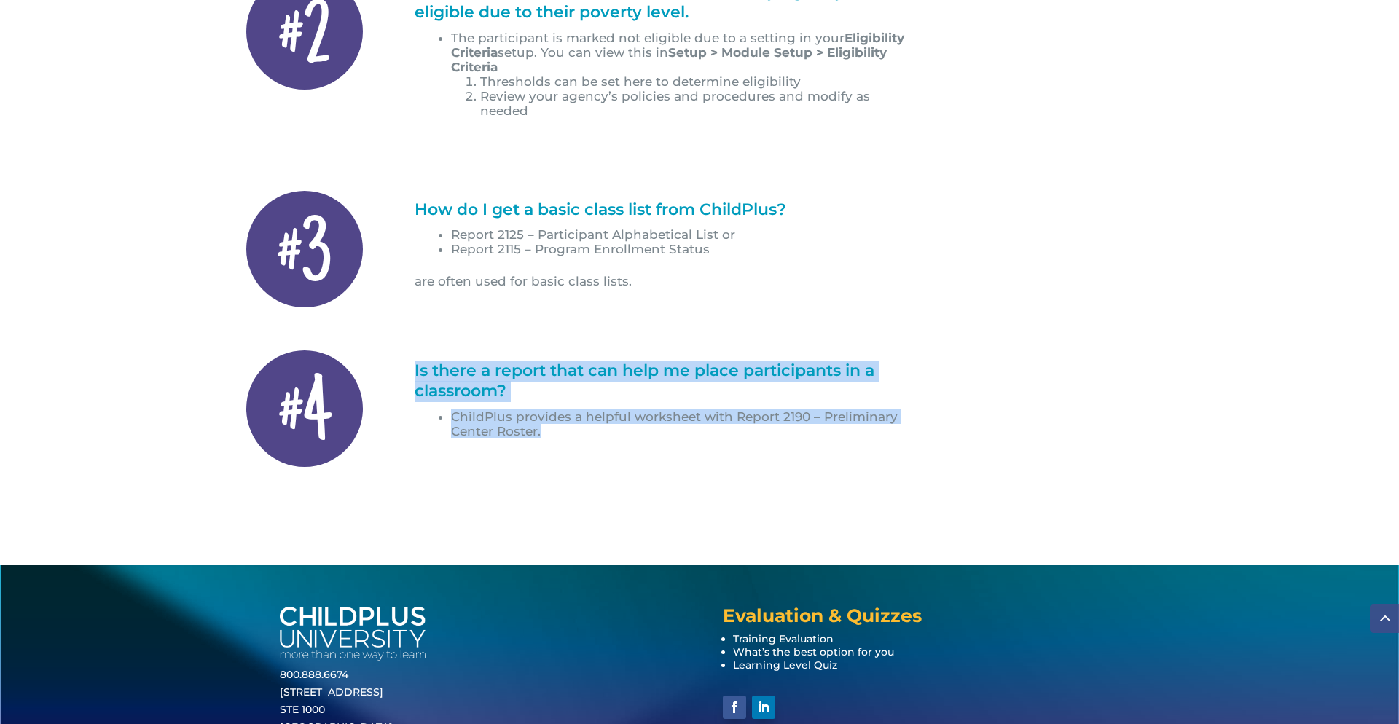
drag, startPoint x: 414, startPoint y: 367, endPoint x: 546, endPoint y: 428, distance: 145.4
click at [546, 428] on div "Is there a report that can help me place participants in a classroom? ChildPlus…" at bounding box center [668, 408] width 506 height 95
copy div "Is there a report that can help me place participants in a classroom? ChildPlus…"
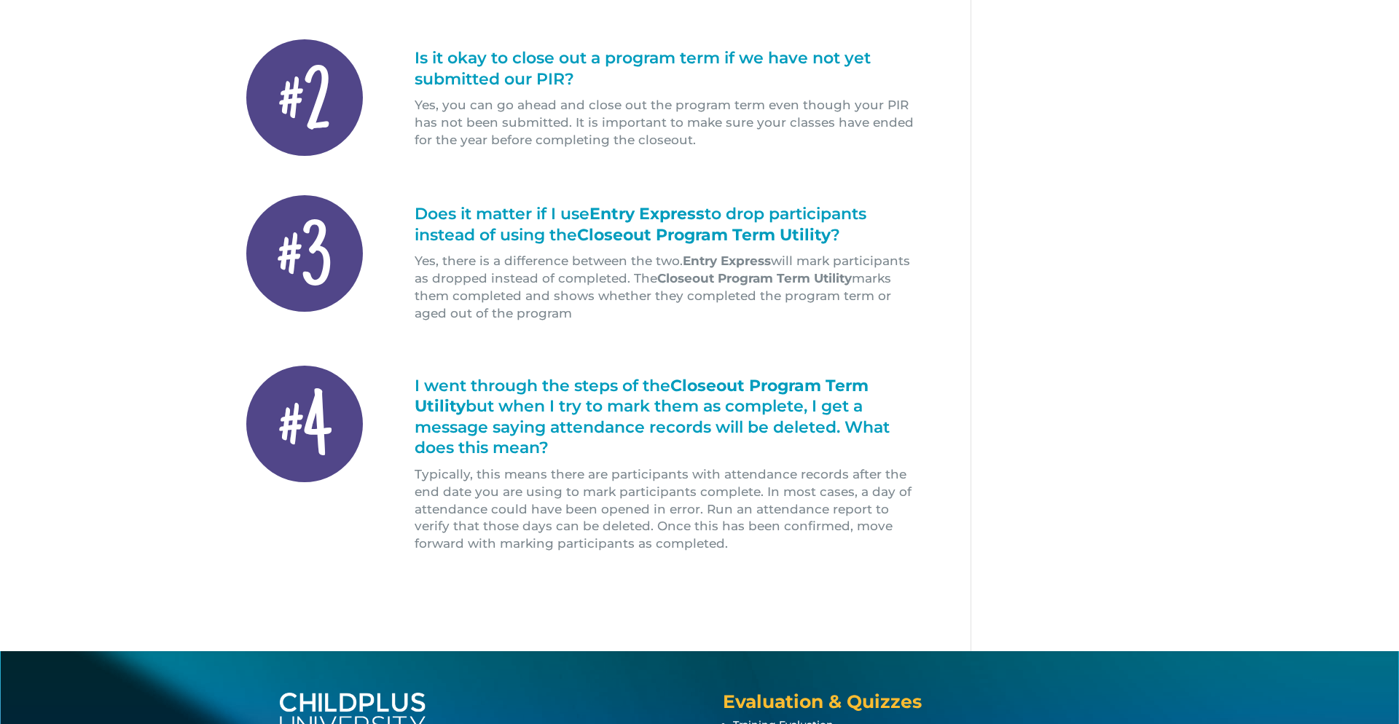
scroll to position [525, 0]
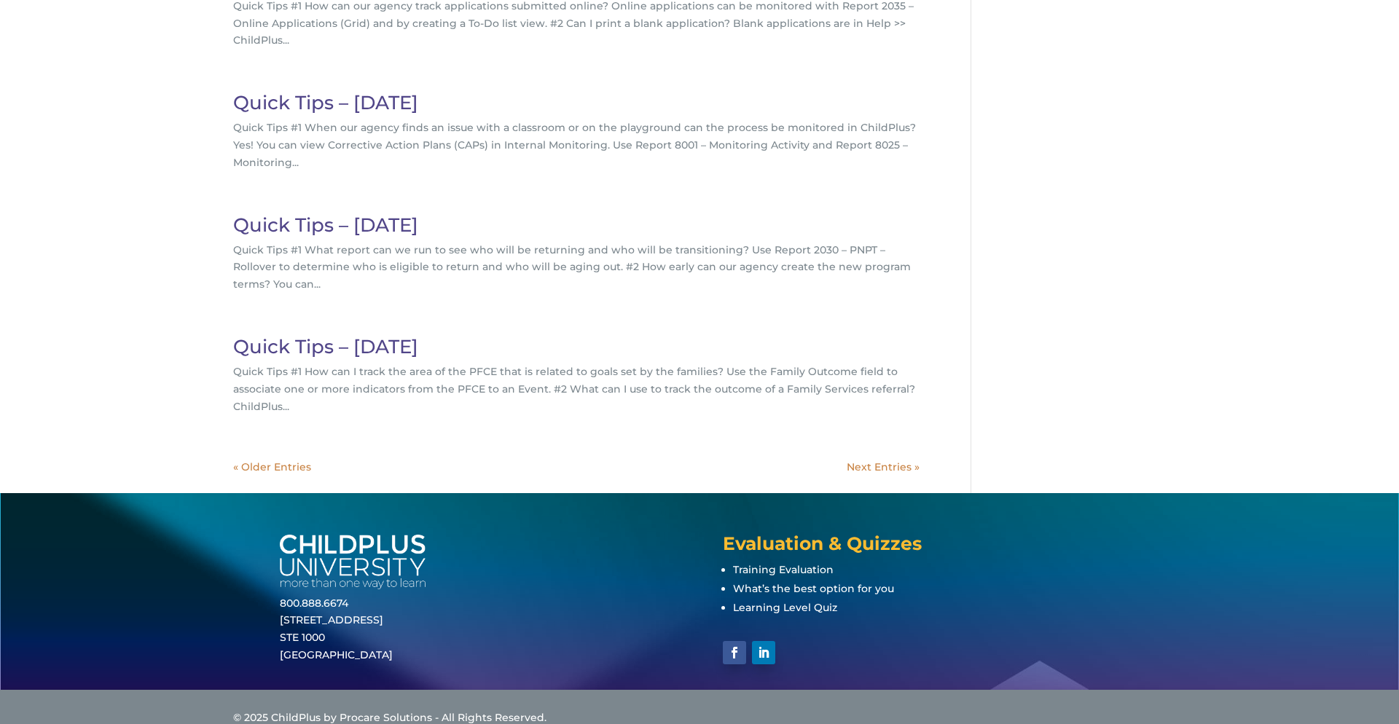
scroll to position [481, 0]
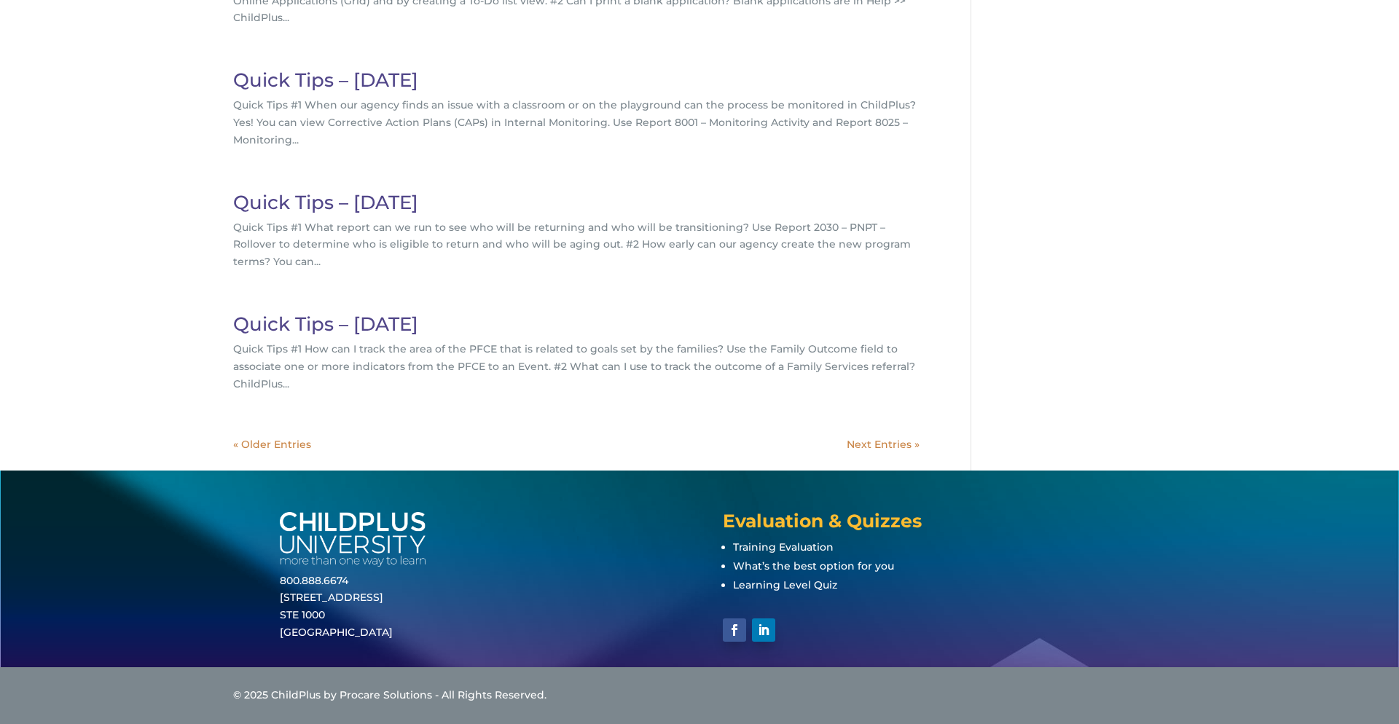
click at [286, 447] on link "« Older Entries" at bounding box center [272, 444] width 78 height 13
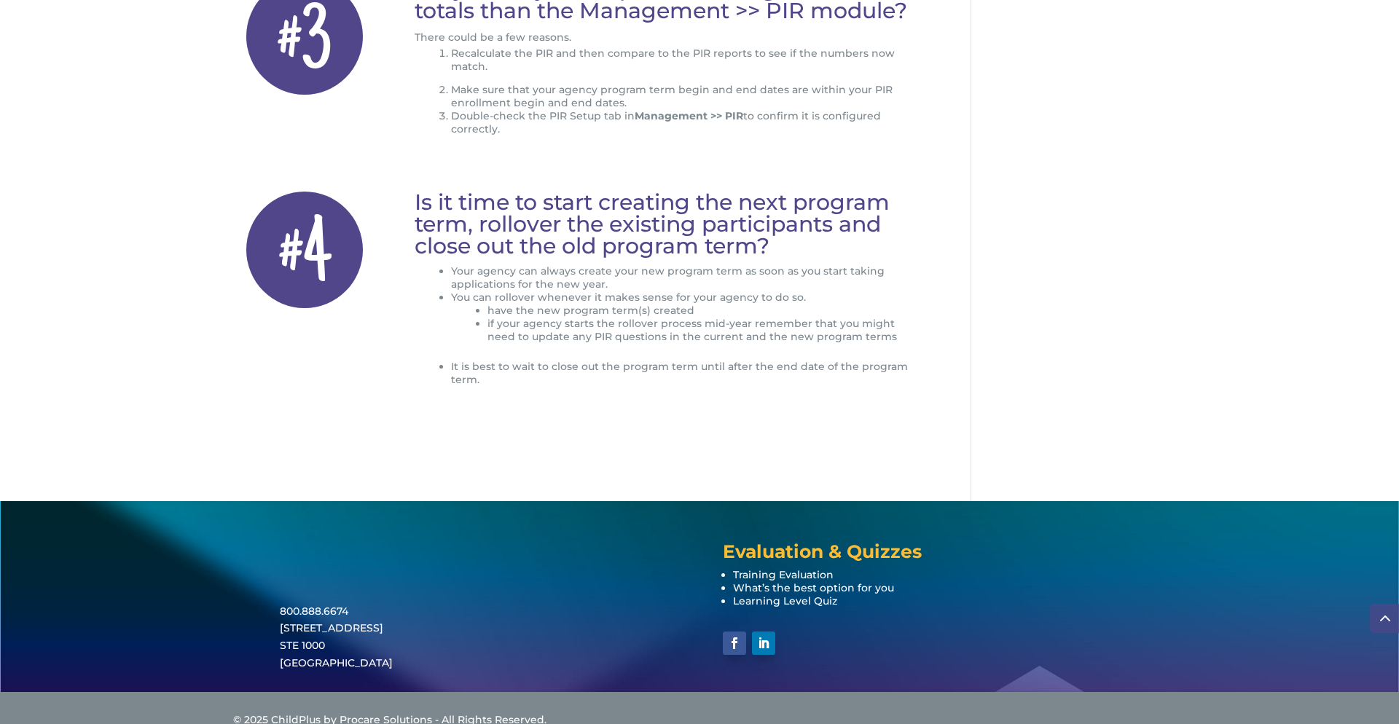
scroll to position [700, 0]
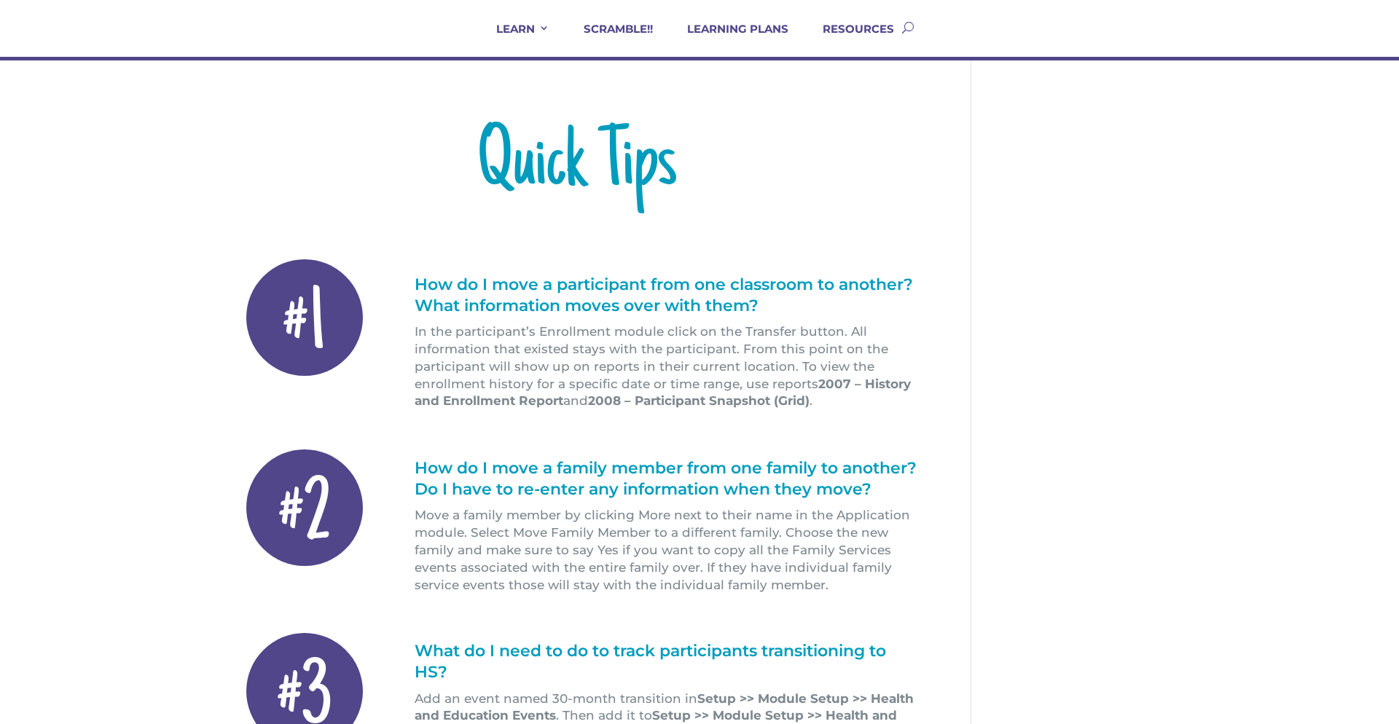
scroll to position [117, 0]
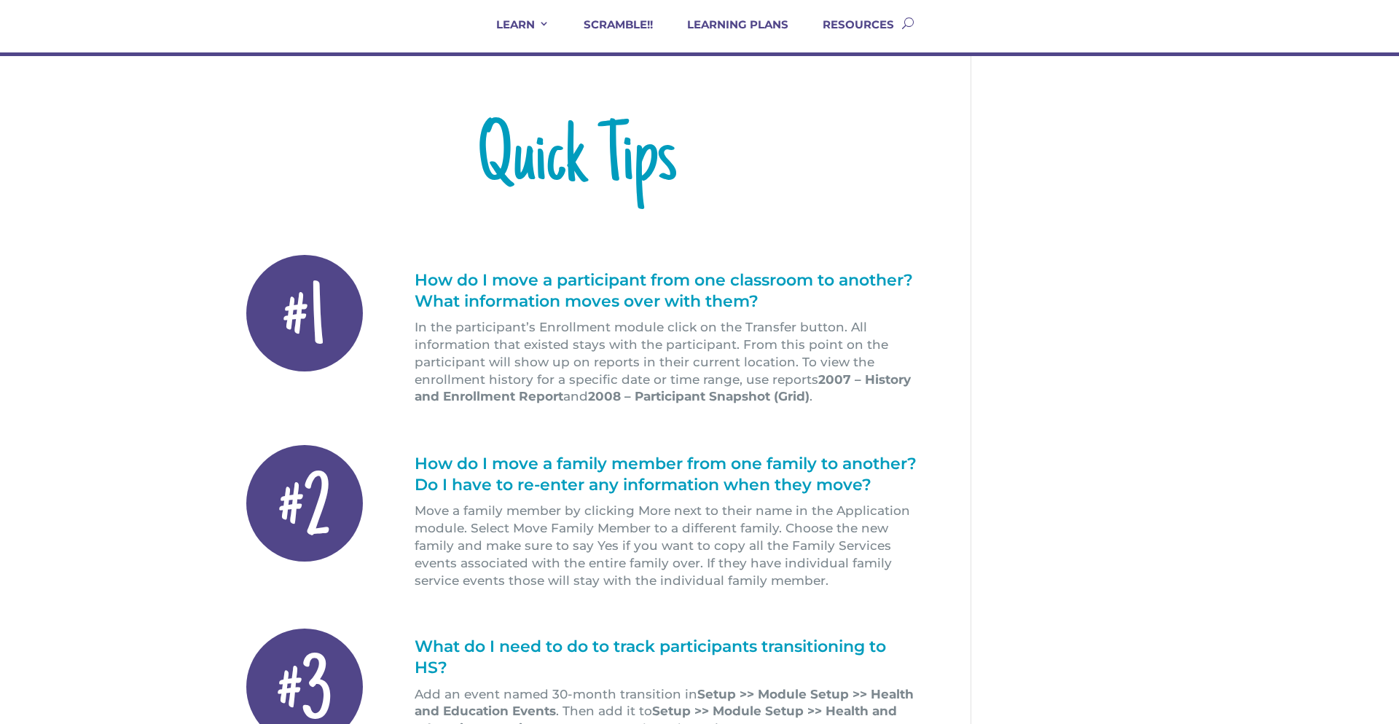
drag, startPoint x: 417, startPoint y: 281, endPoint x: 820, endPoint y: 401, distance: 421.2
click at [821, 401] on div "How do I move a participant from one classroom to another? What information mov…" at bounding box center [668, 338] width 506 height 136
copy div "How do I move a participant from one classroom to another? What information mov…"
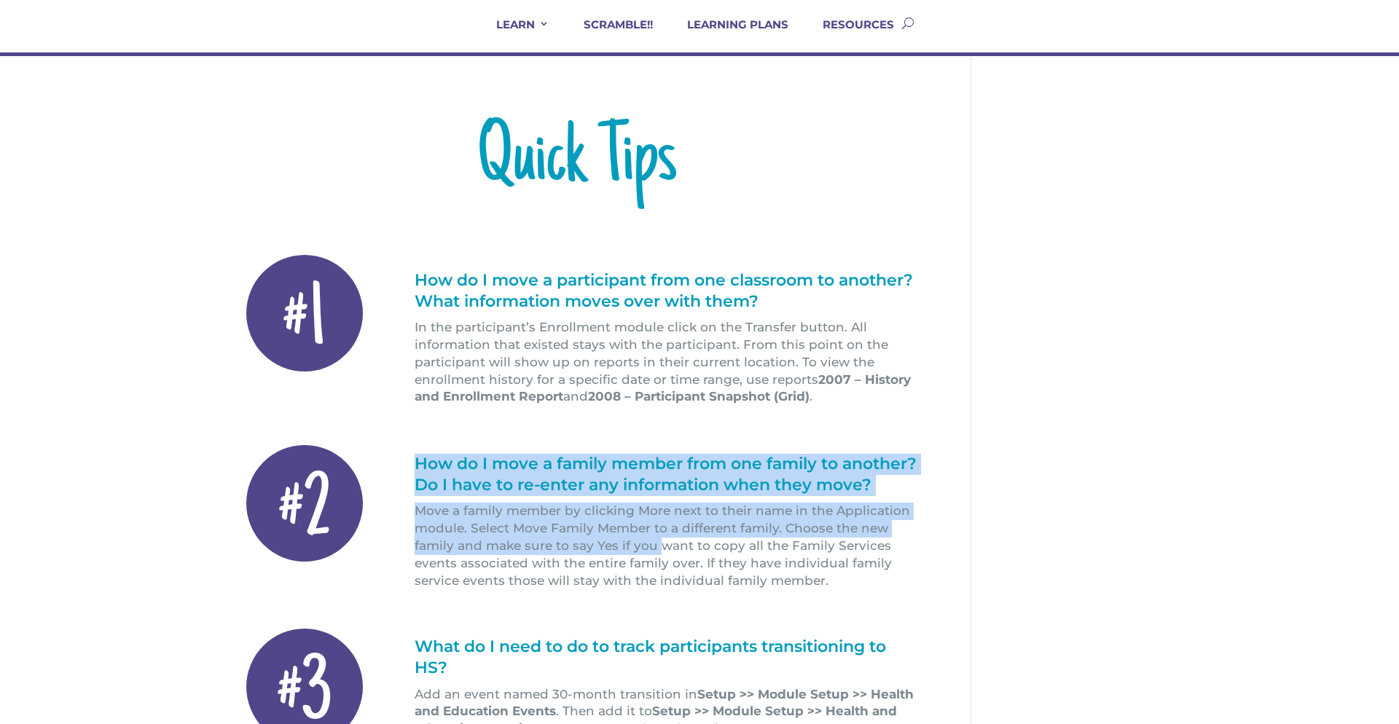
drag, startPoint x: 418, startPoint y: 466, endPoint x: 662, endPoint y: 538, distance: 254.1
click at [658, 539] on div "How do I move a family member from one family to another? Do I have to re-enter…" at bounding box center [668, 522] width 506 height 136
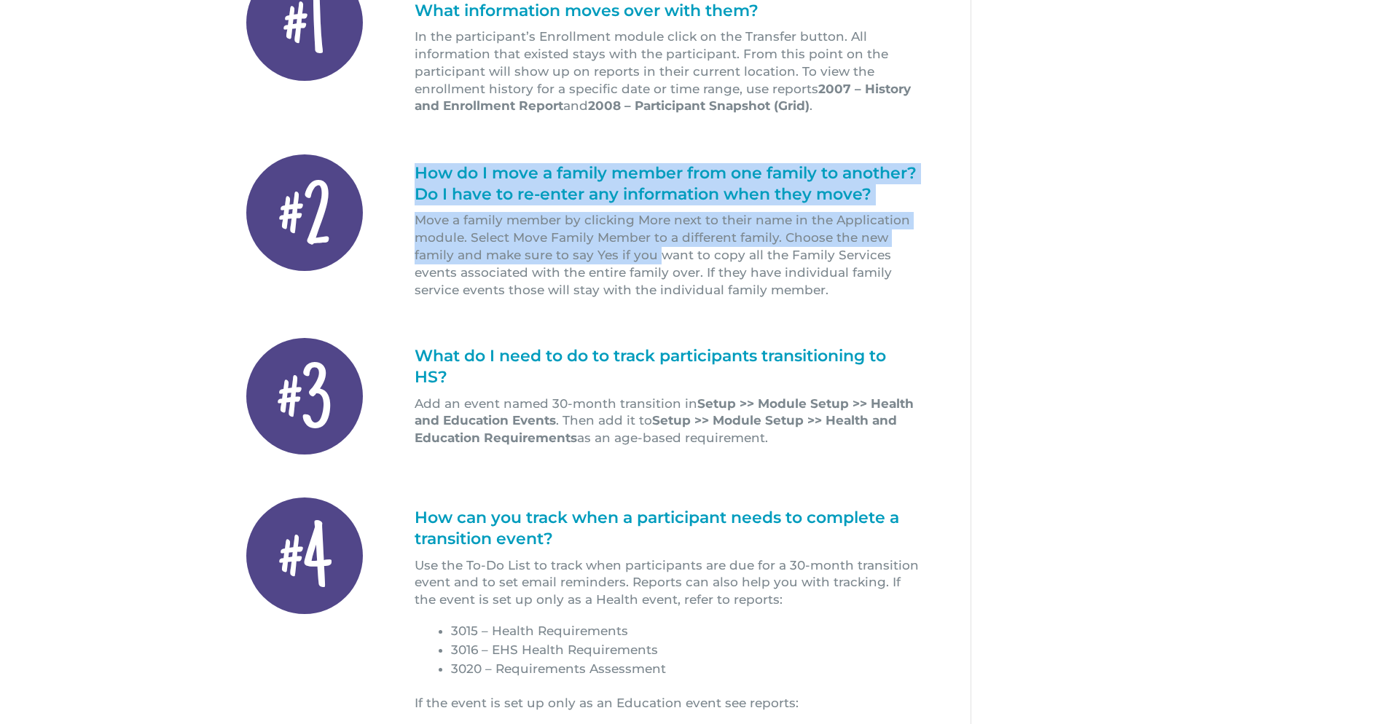
scroll to position [408, 0]
drag, startPoint x: 418, startPoint y: 357, endPoint x: 769, endPoint y: 439, distance: 360.6
click at [769, 440] on div "What do I need to do to track participants transitioning to HS? Add an event na…" at bounding box center [668, 395] width 506 height 101
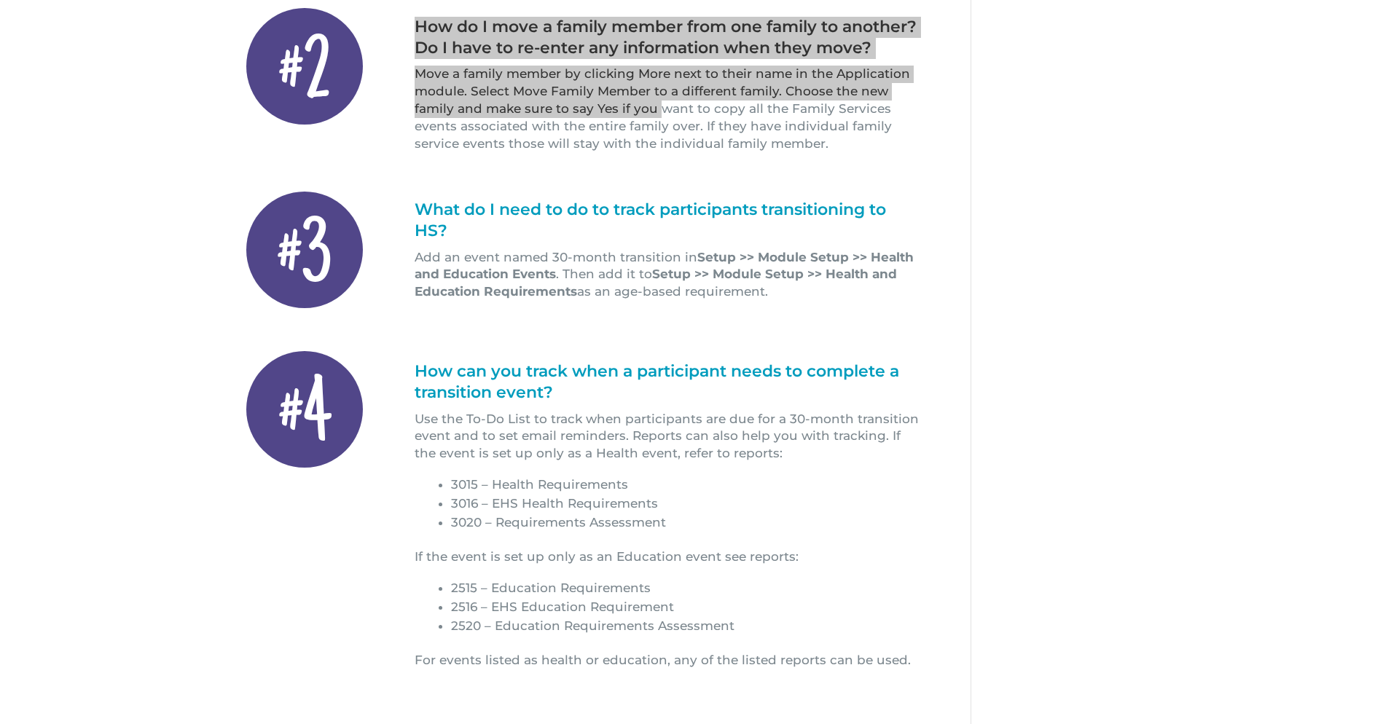
scroll to position [583, 0]
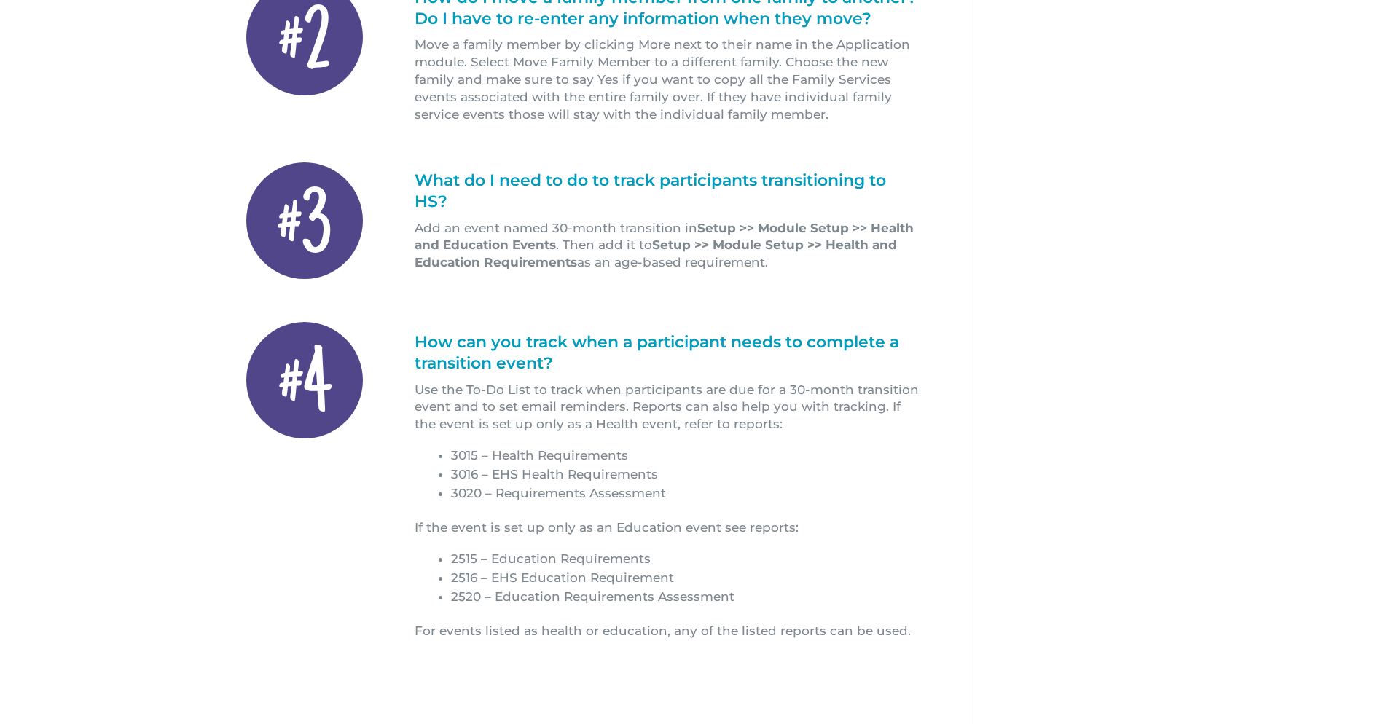
click at [506, 355] on h1 "How can you track when a participant needs to complete a transition event?" at bounding box center [668, 356] width 506 height 49
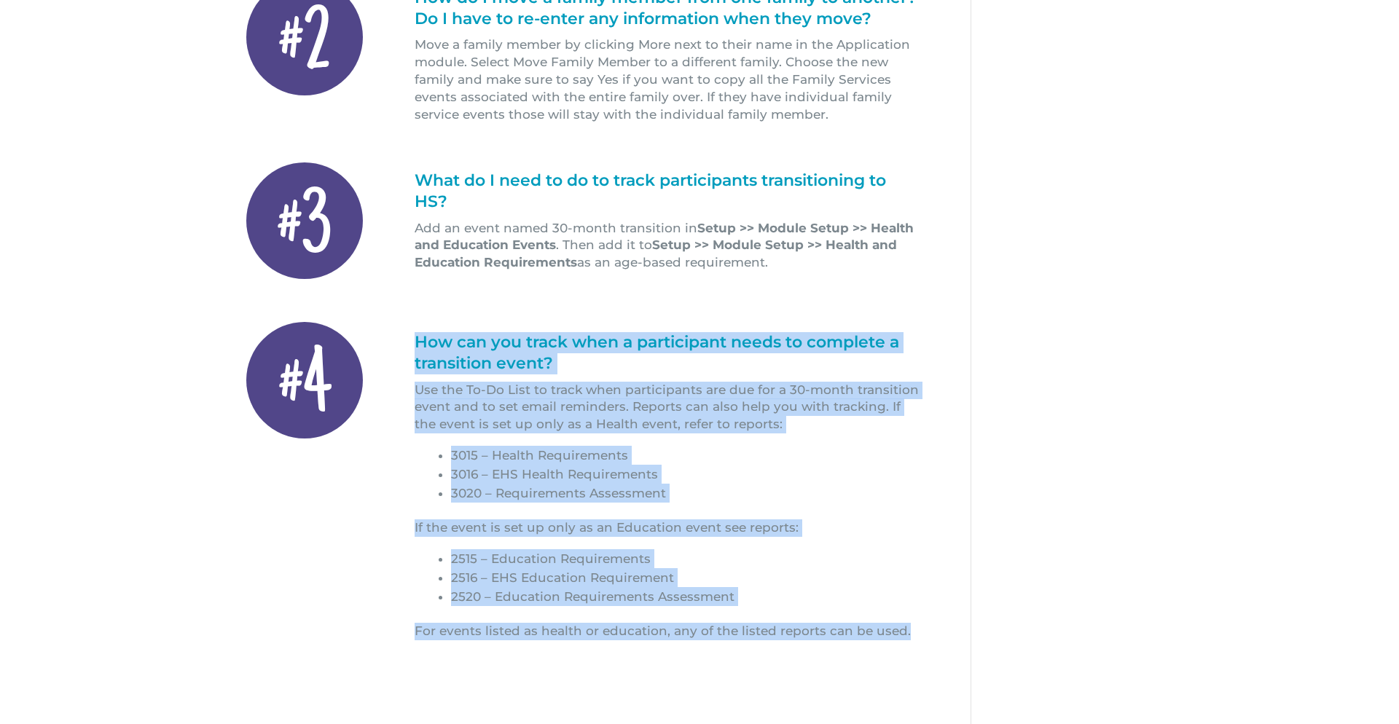
drag, startPoint x: 415, startPoint y: 343, endPoint x: 906, endPoint y: 632, distance: 569.4
click at [906, 633] on div "How can you track when a participant needs to complete a transition event? Use …" at bounding box center [668, 486] width 506 height 308
copy div "How can you track when a participant needs to complete a transition event? Use …"
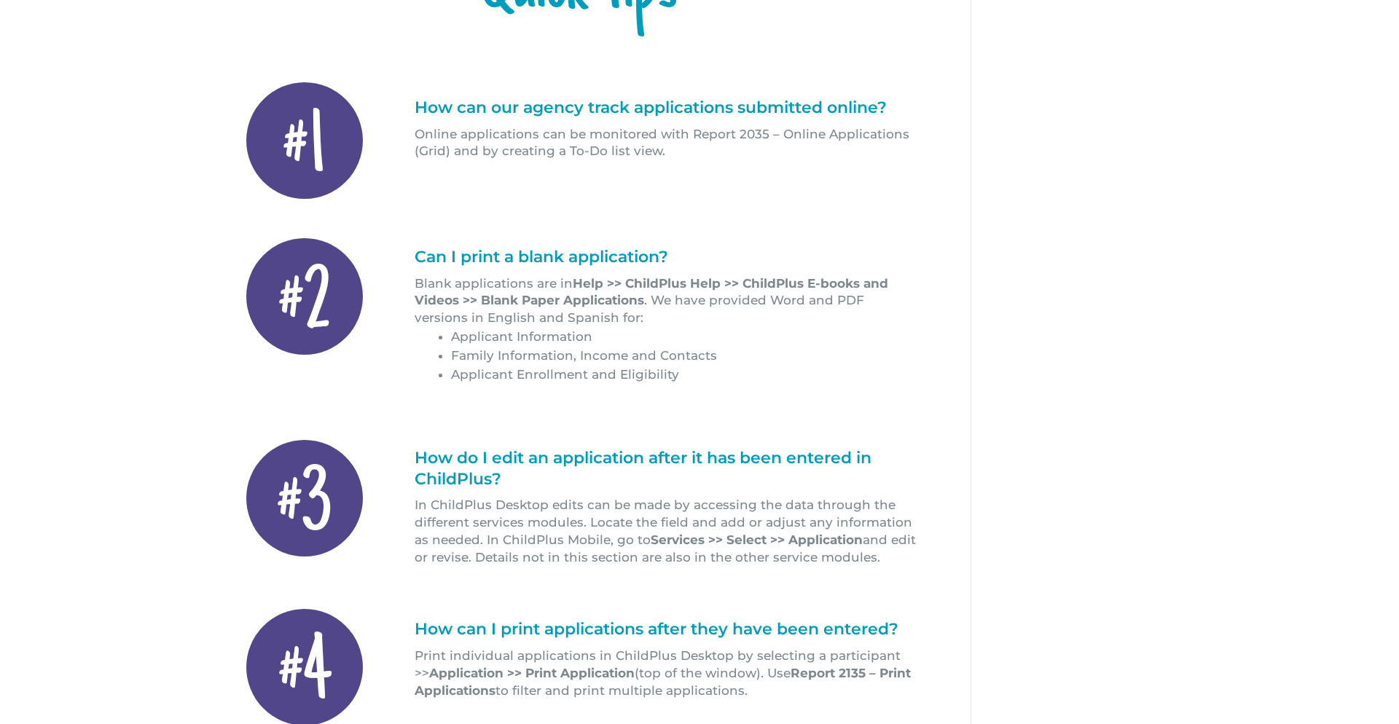
scroll to position [291, 0]
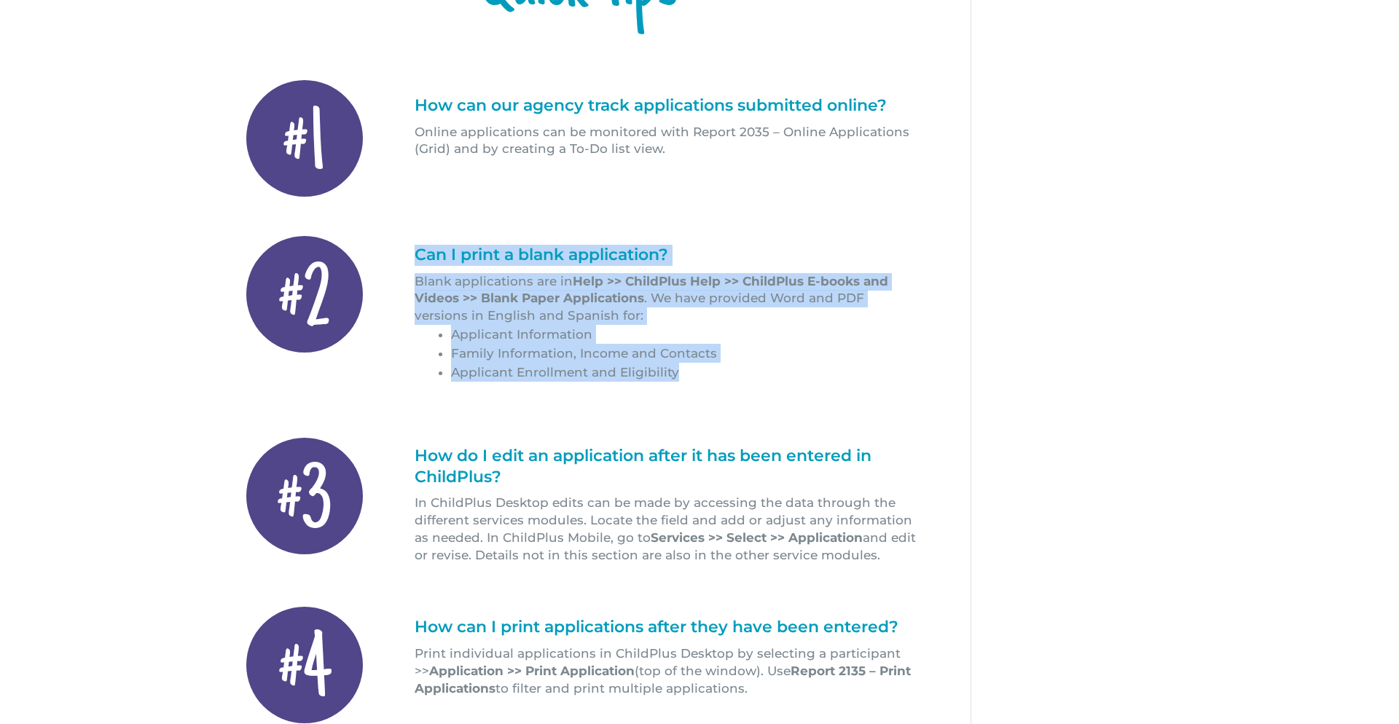
drag, startPoint x: 418, startPoint y: 253, endPoint x: 678, endPoint y: 377, distance: 288.4
click at [678, 377] on div "Can I print a blank application? Blank applications are in Help >> ChildPlus He…" at bounding box center [668, 322] width 506 height 154
copy div "Can I print a blank application? Blank applications are in Help >> ChildPlus He…"
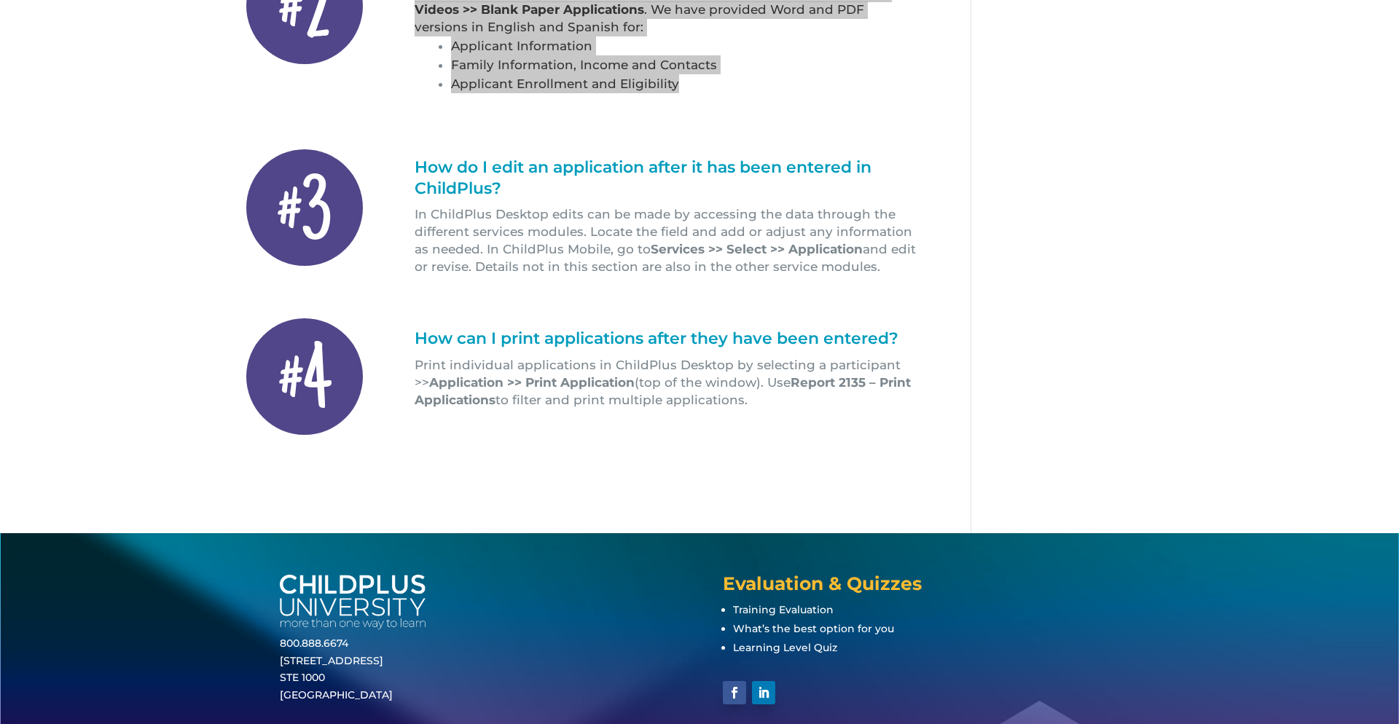
scroll to position [583, 0]
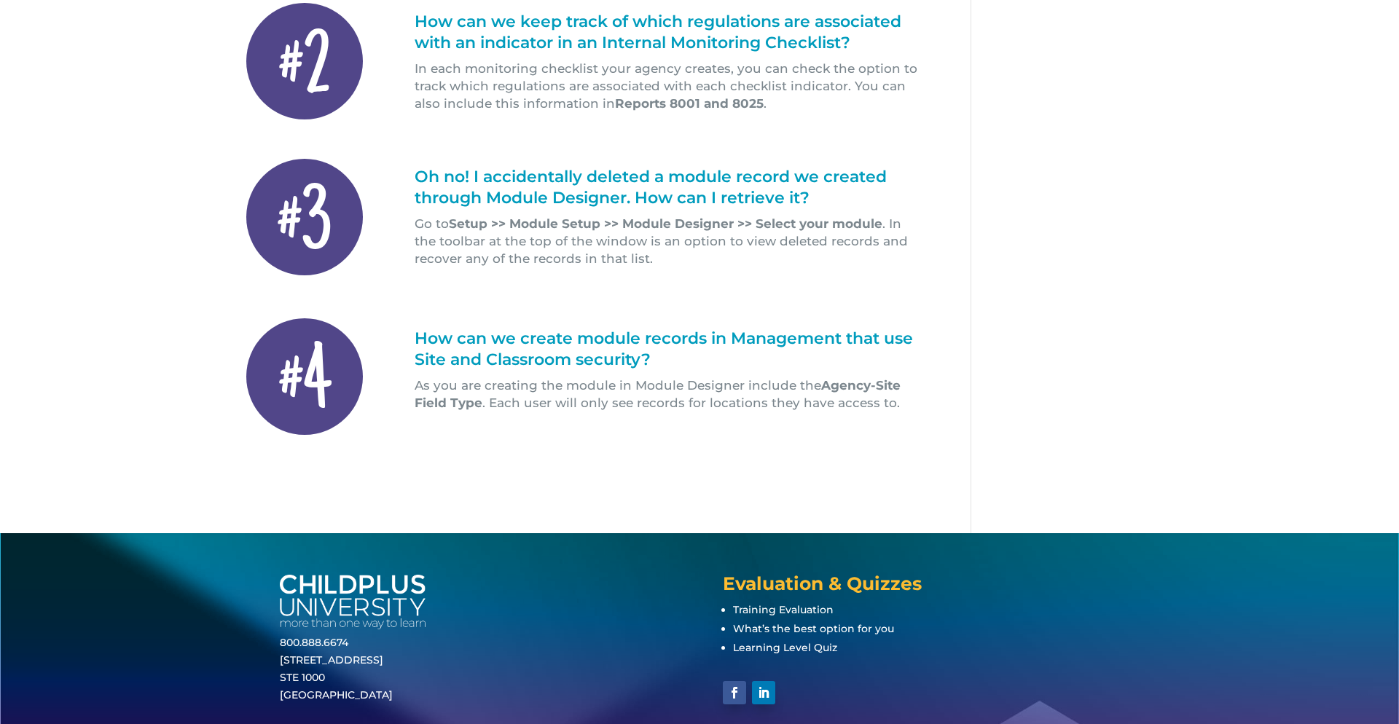
scroll to position [587, 0]
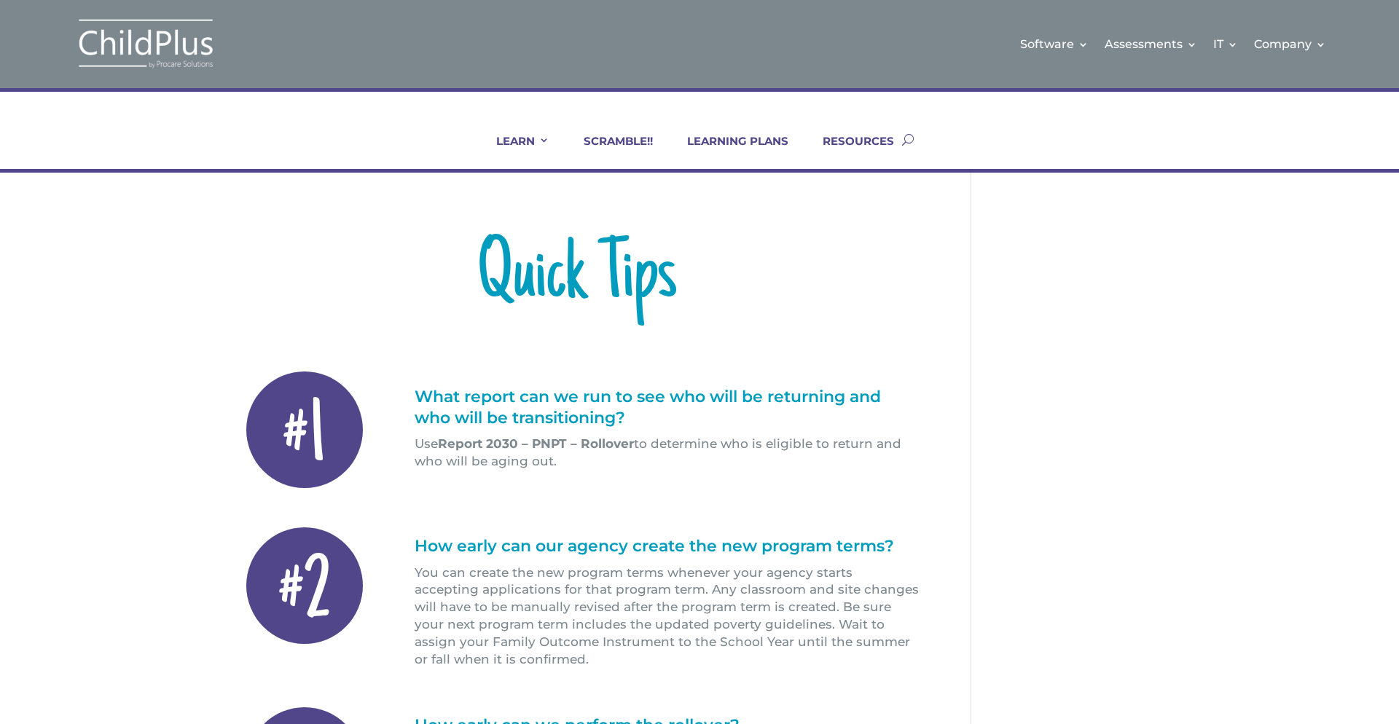
drag, startPoint x: 416, startPoint y: 397, endPoint x: 554, endPoint y: 466, distance: 153.8
click at [555, 466] on div "What report can we run to see who will be returning and who will be transitioni…" at bounding box center [668, 429] width 506 height 84
copy div "What report can we run to see who will be returning and who will be transitioni…"
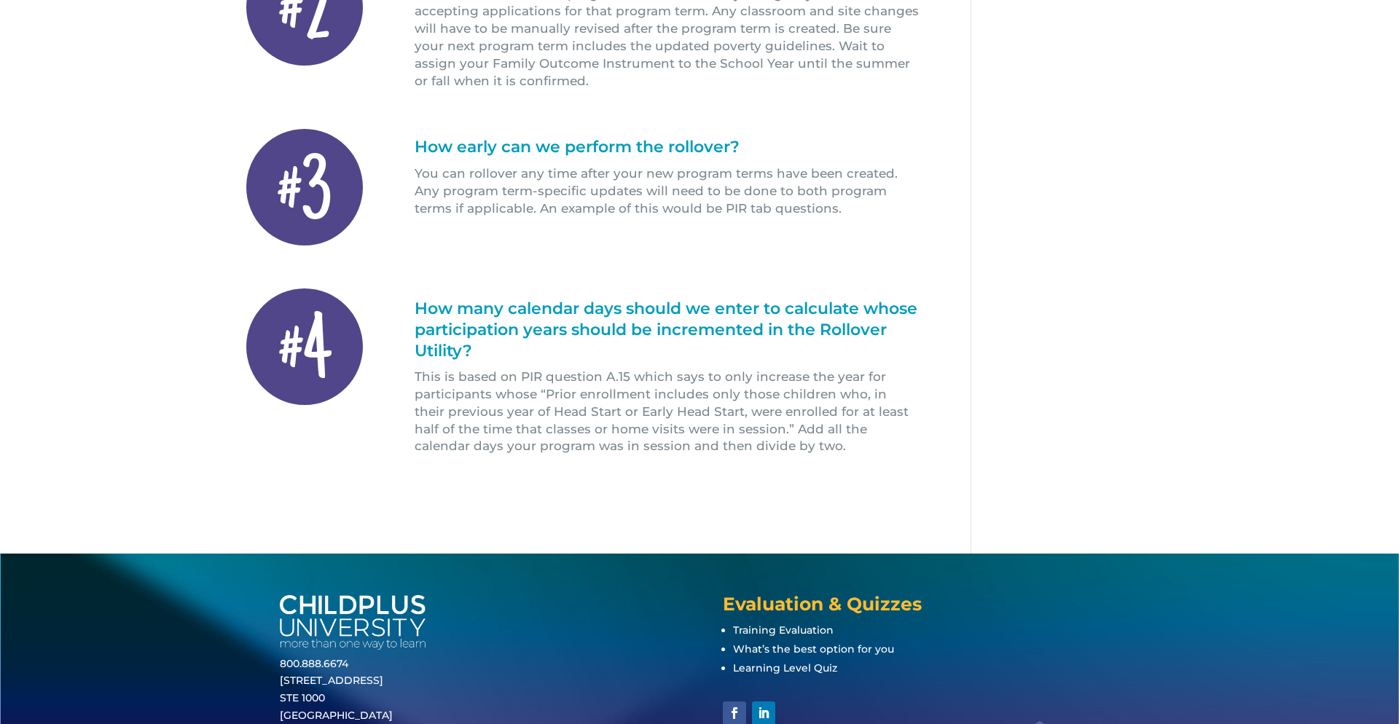
scroll to position [583, 0]
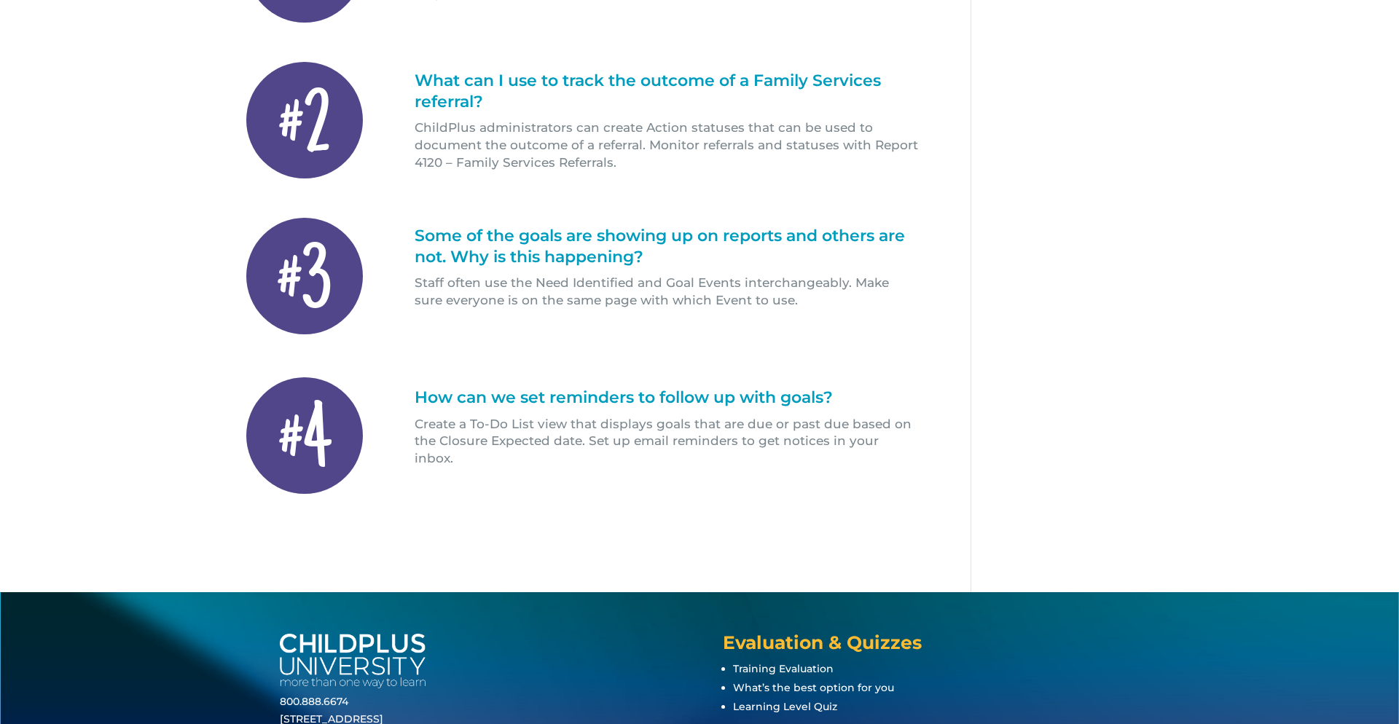
scroll to position [466, 0]
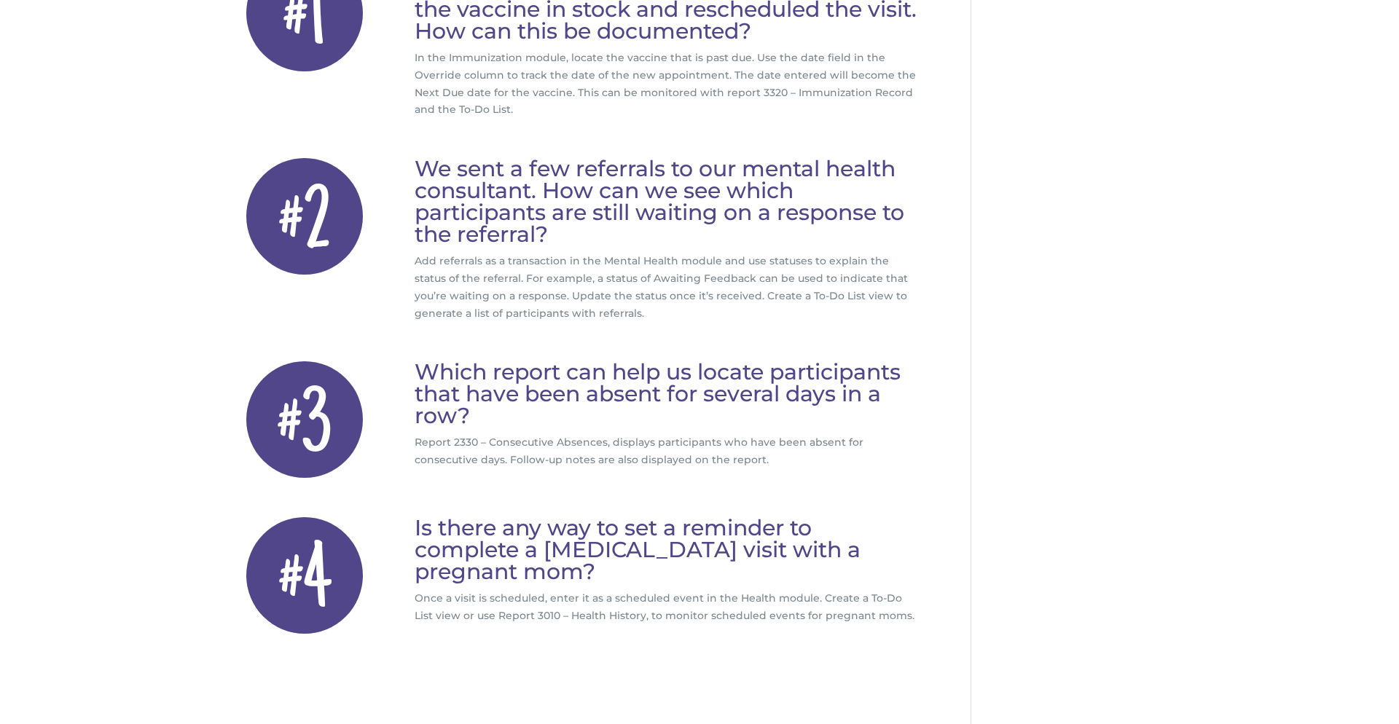
scroll to position [350, 0]
